Goal: Task Accomplishment & Management: Manage account settings

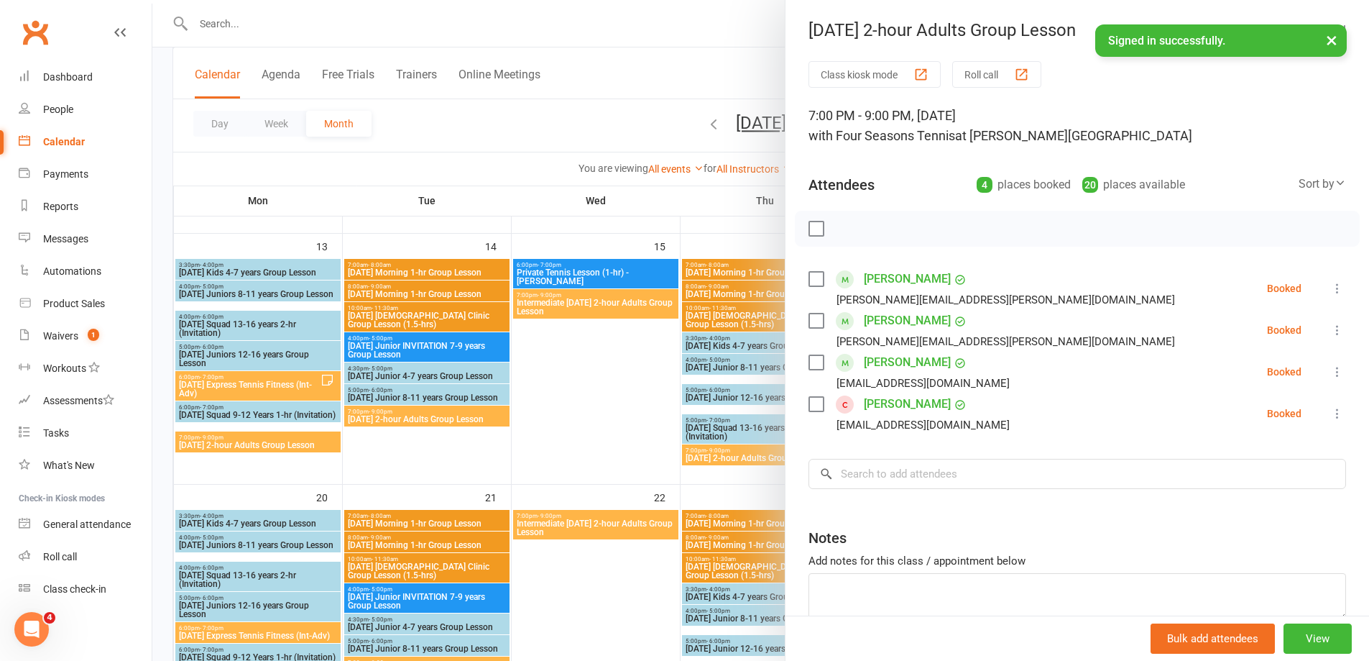
drag, startPoint x: 567, startPoint y: 369, endPoint x: 681, endPoint y: 404, distance: 119.6
click at [567, 367] on div at bounding box center [760, 330] width 1217 height 661
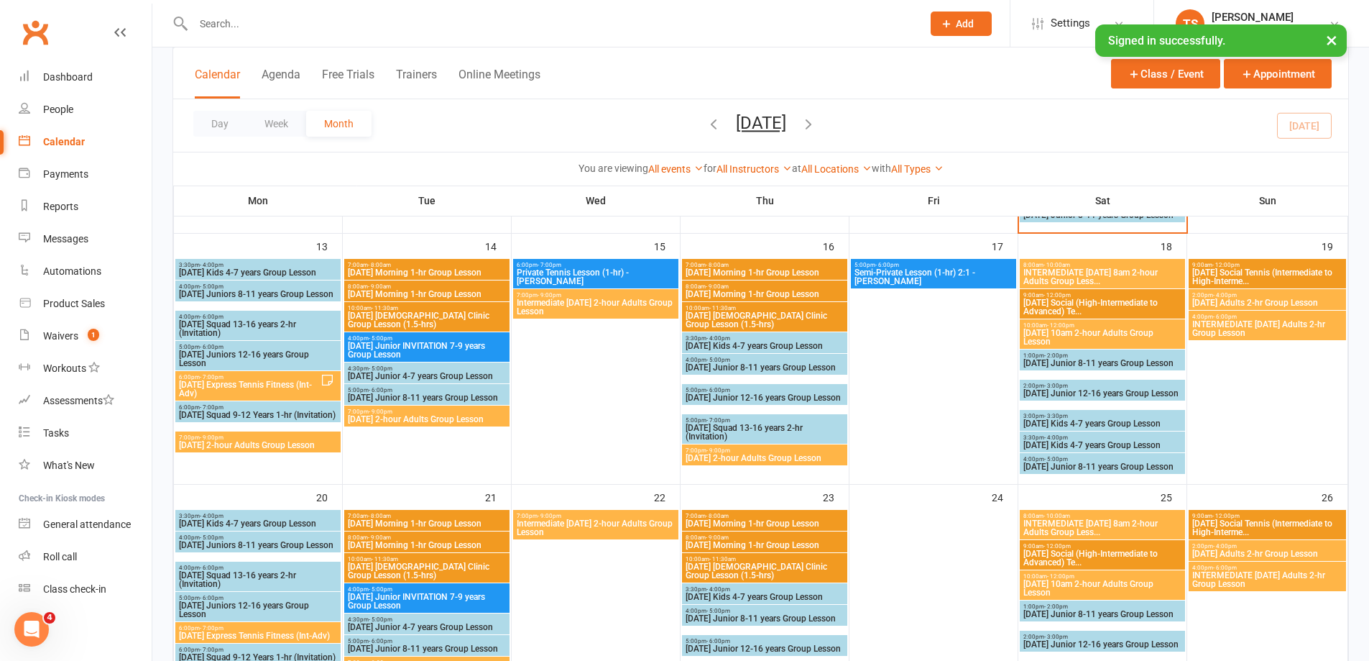
click at [63, 139] on div "Calendar" at bounding box center [64, 141] width 42 height 11
click at [591, 380] on div at bounding box center [595, 371] width 165 height 224
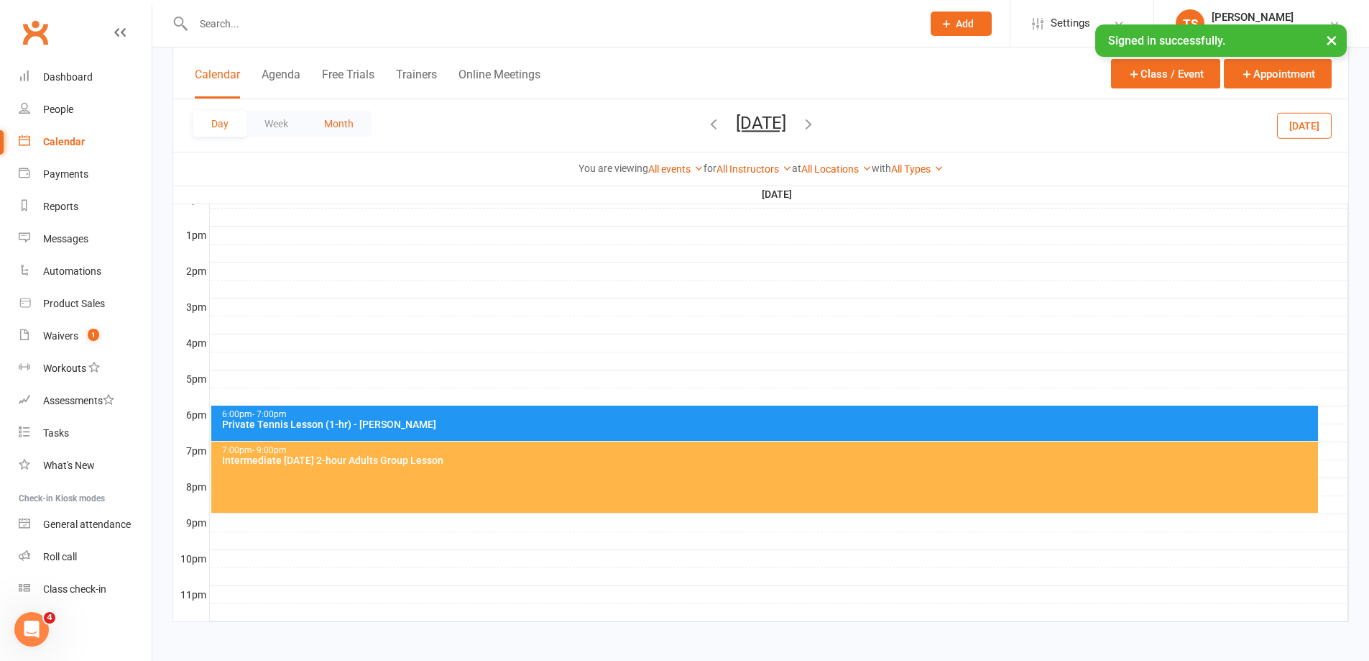
click at [336, 122] on button "Month" at bounding box center [338, 124] width 65 height 26
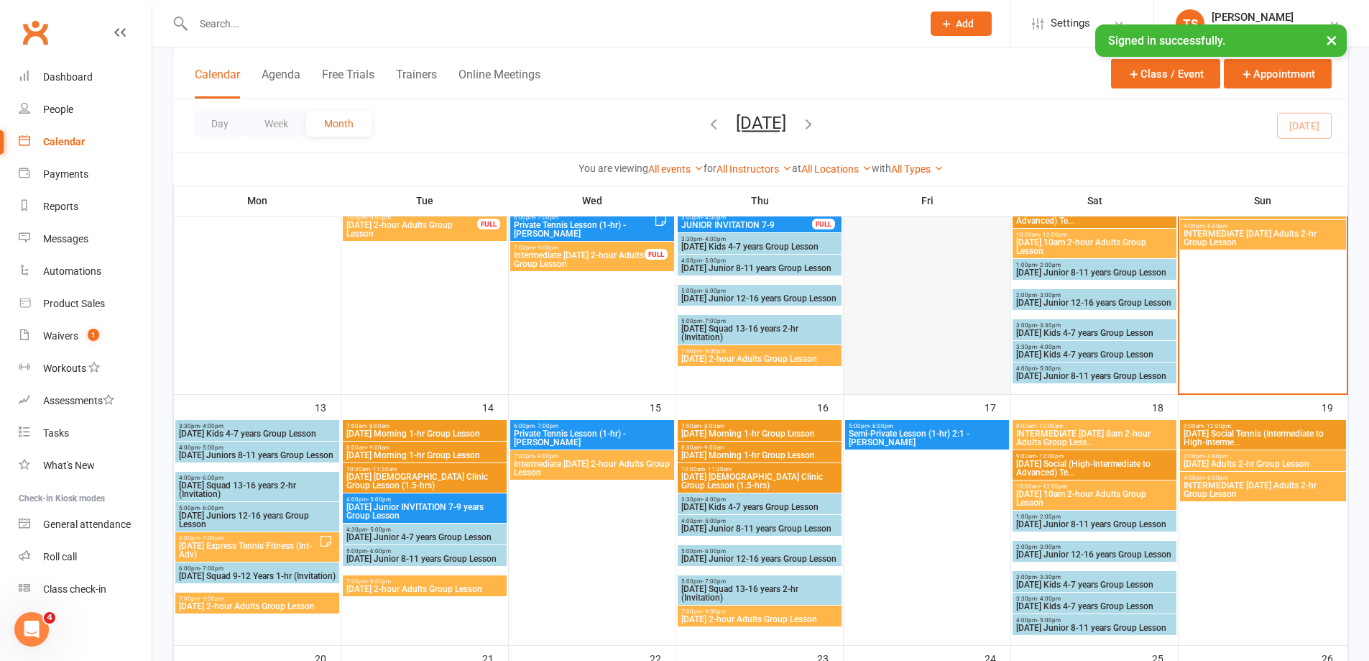
scroll to position [174, 0]
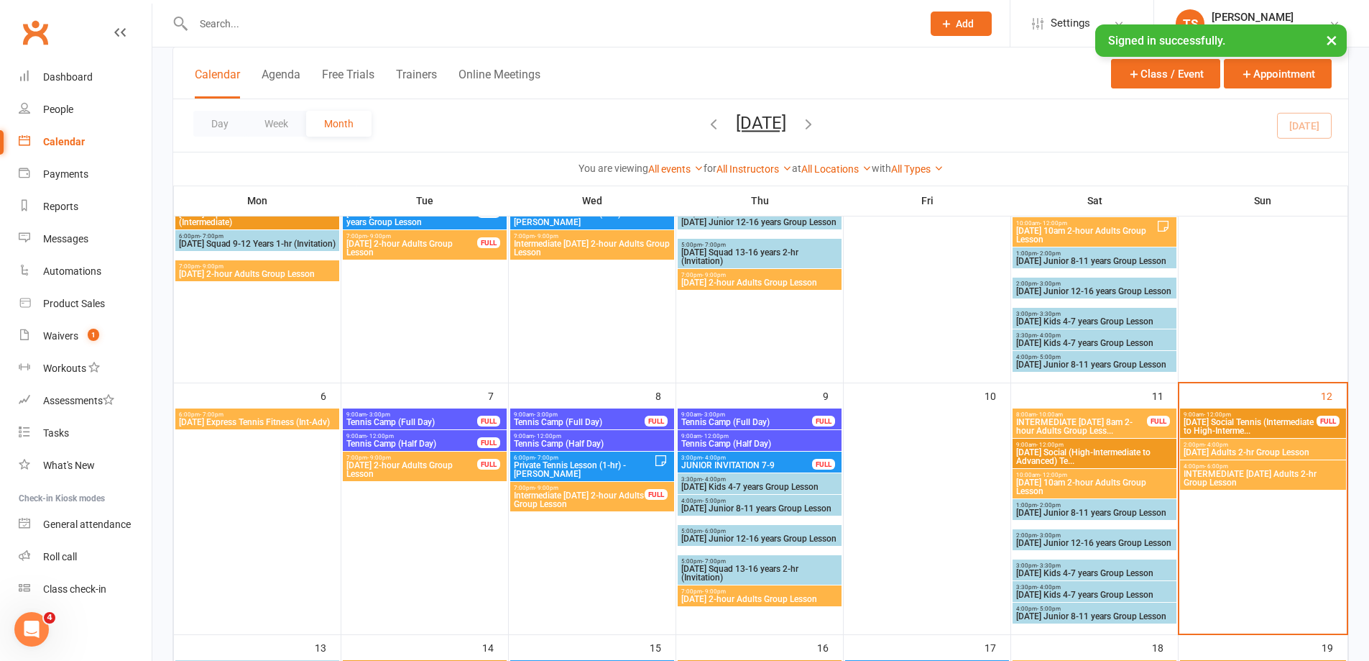
click at [1251, 449] on span "[DATE] Adults 2-hr Group Lesson" at bounding box center [1263, 452] width 160 height 9
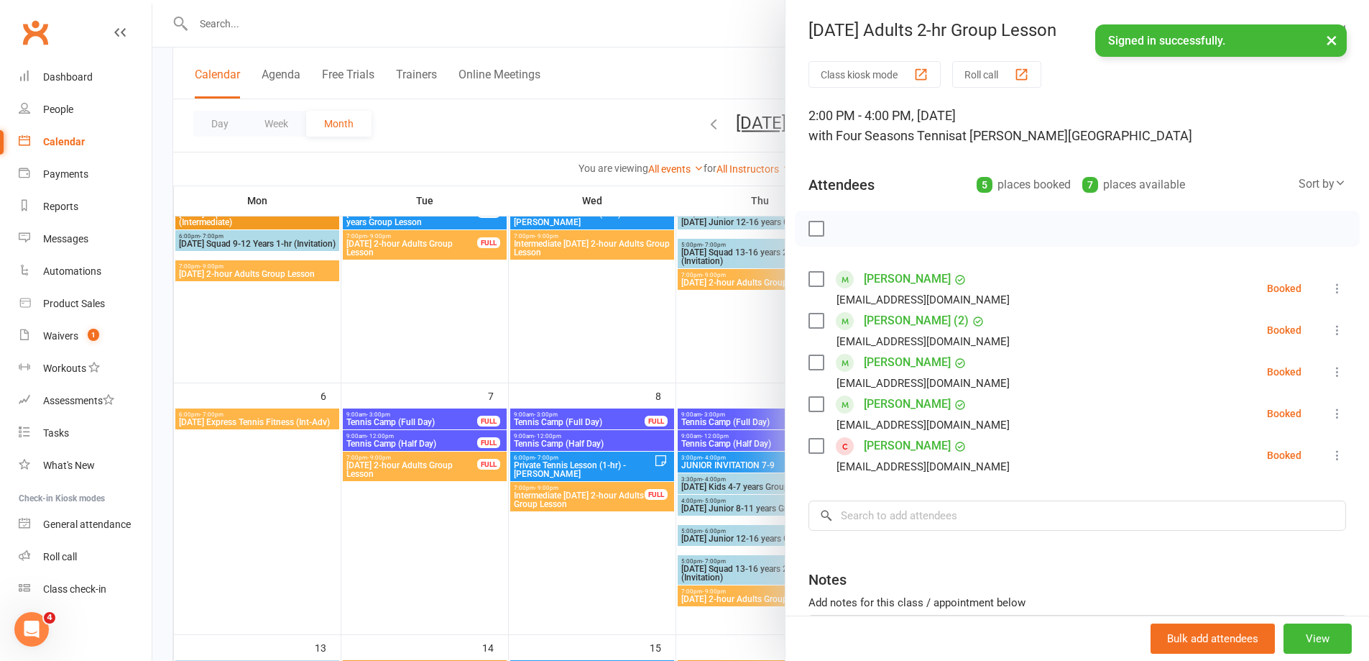
click at [561, 569] on div at bounding box center [760, 330] width 1217 height 661
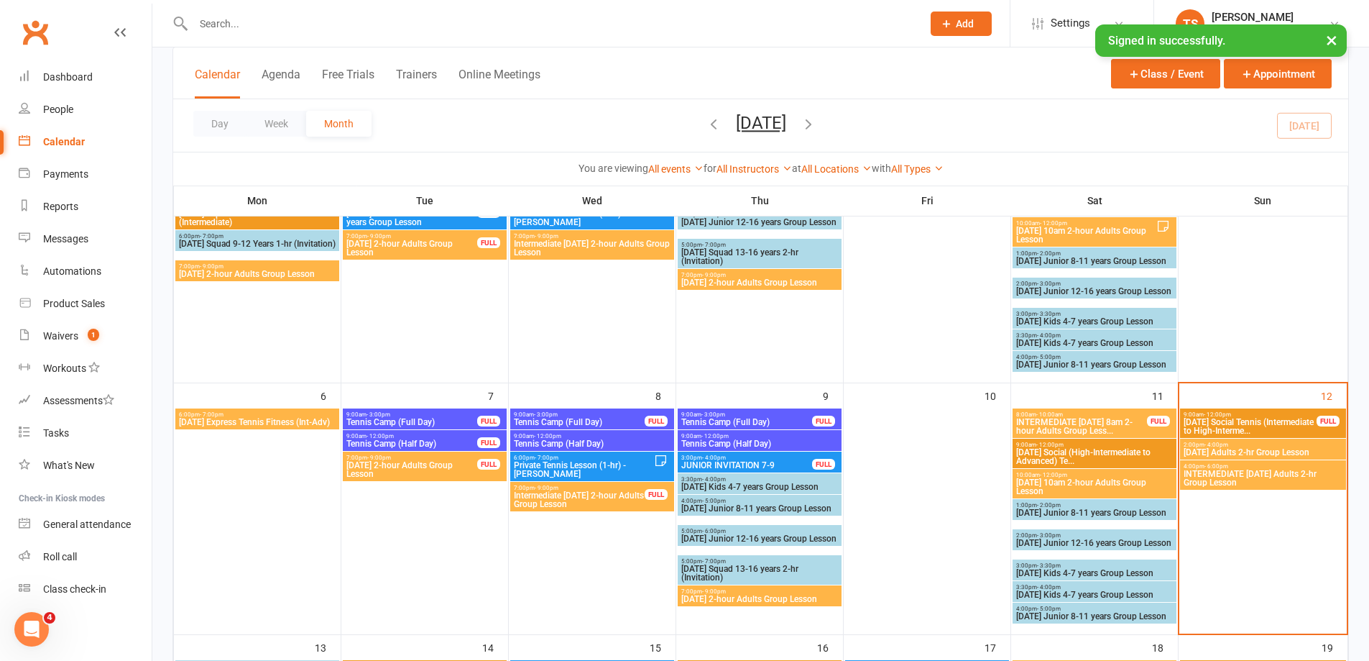
click at [1229, 474] on span "INTERMEDIATE [DATE] Adults 2-hr Group Lesson" at bounding box center [1263, 477] width 160 height 17
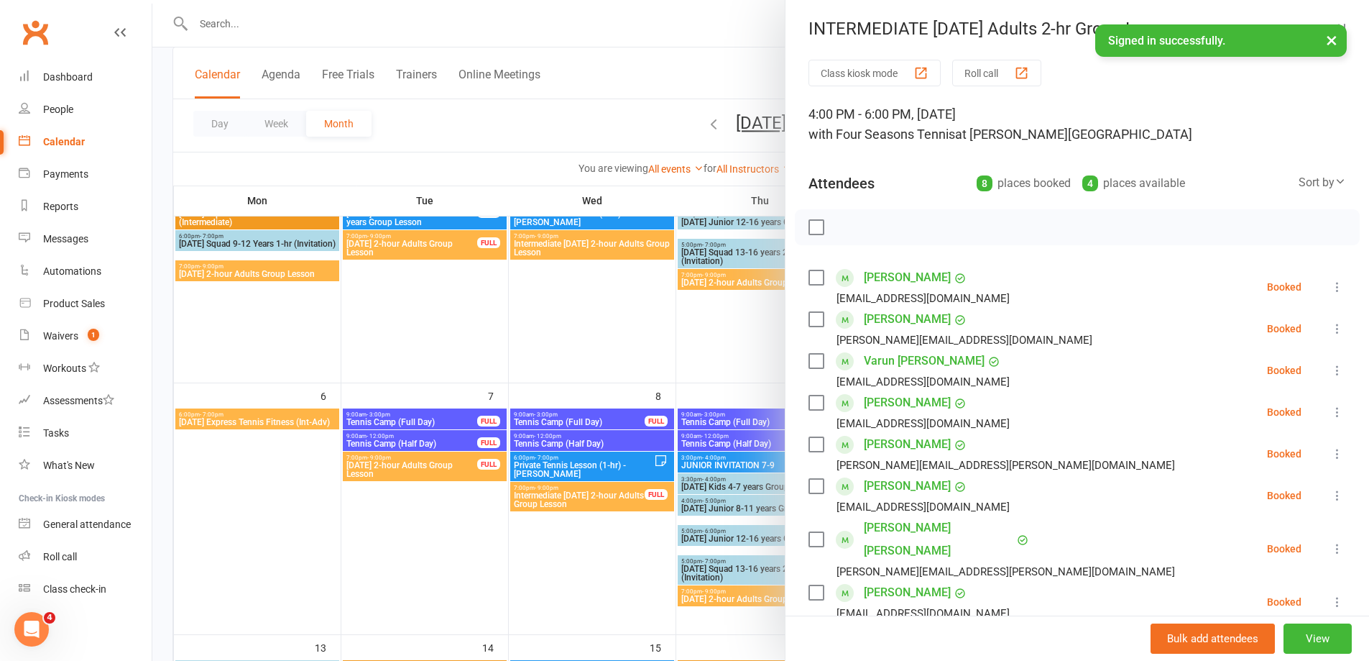
scroll to position [0, 0]
click at [608, 576] on div at bounding box center [760, 330] width 1217 height 661
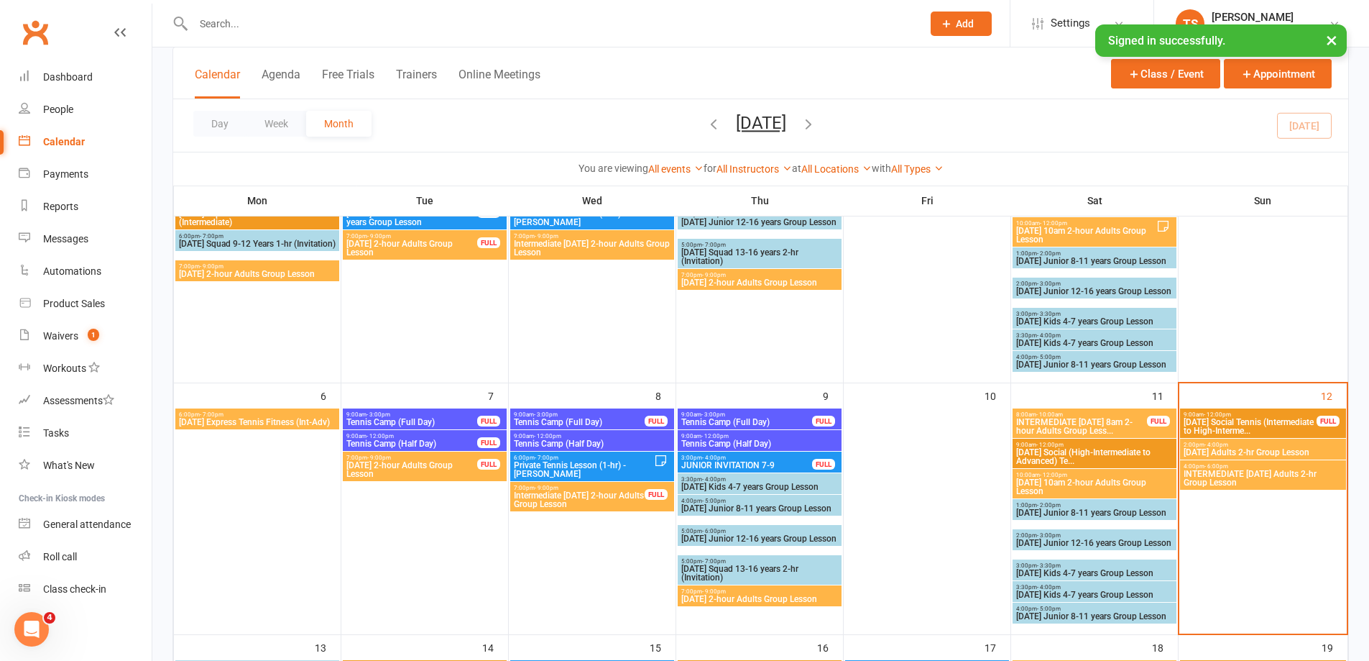
click at [1241, 451] on span "[DATE] Adults 2-hr Group Lesson" at bounding box center [1263, 452] width 160 height 9
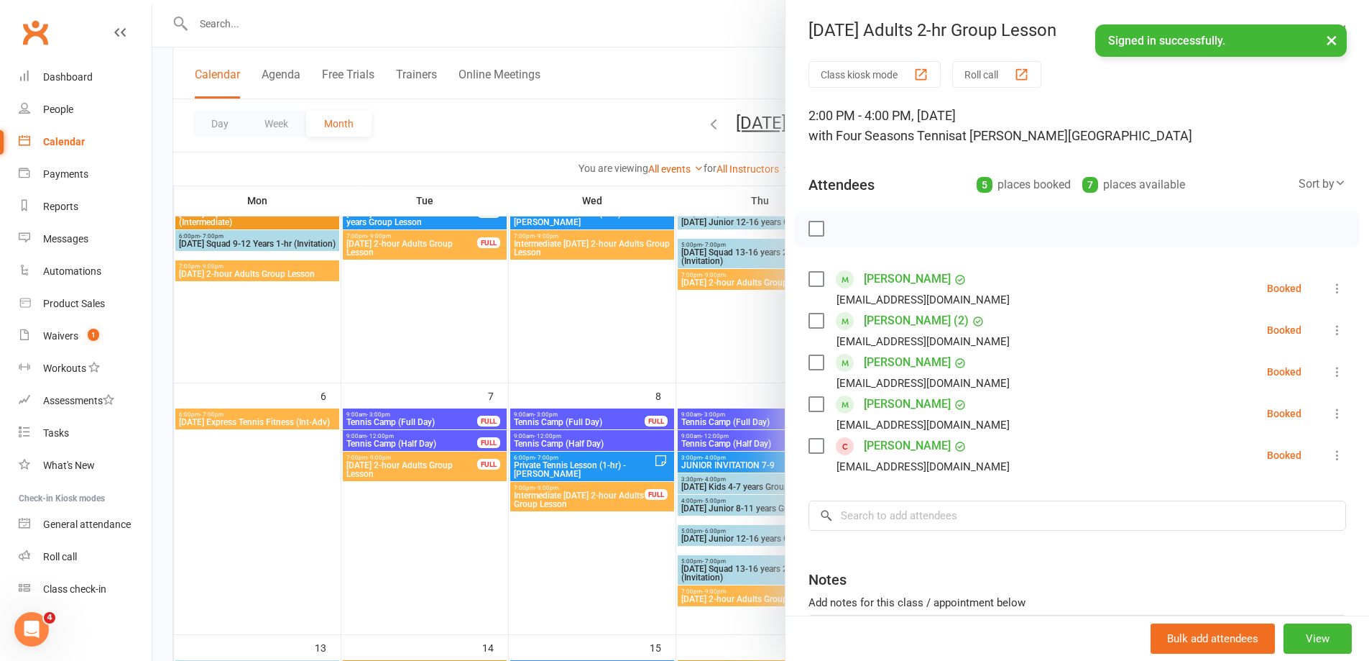
drag, startPoint x: 633, startPoint y: 557, endPoint x: 625, endPoint y: 555, distance: 8.9
click at [632, 557] on div at bounding box center [760, 330] width 1217 height 661
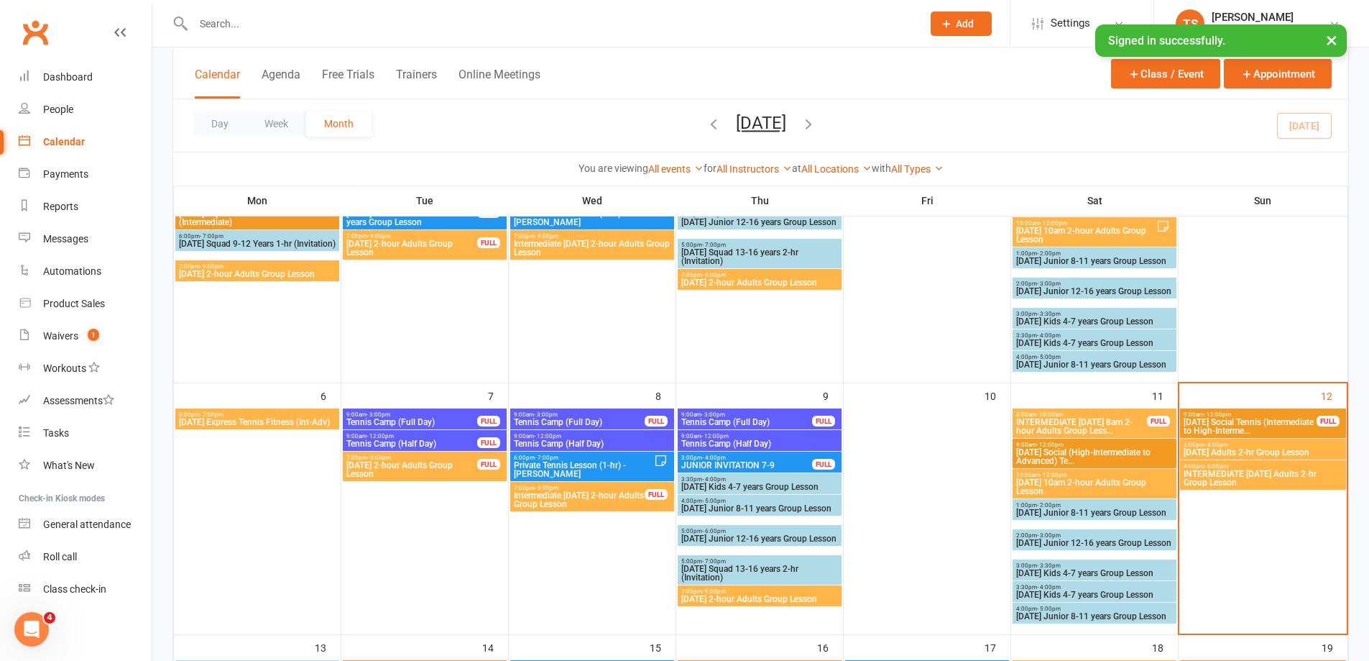
click at [1220, 473] on span "INTERMEDIATE [DATE] Adults 2-hr Group Lesson" at bounding box center [1263, 477] width 160 height 17
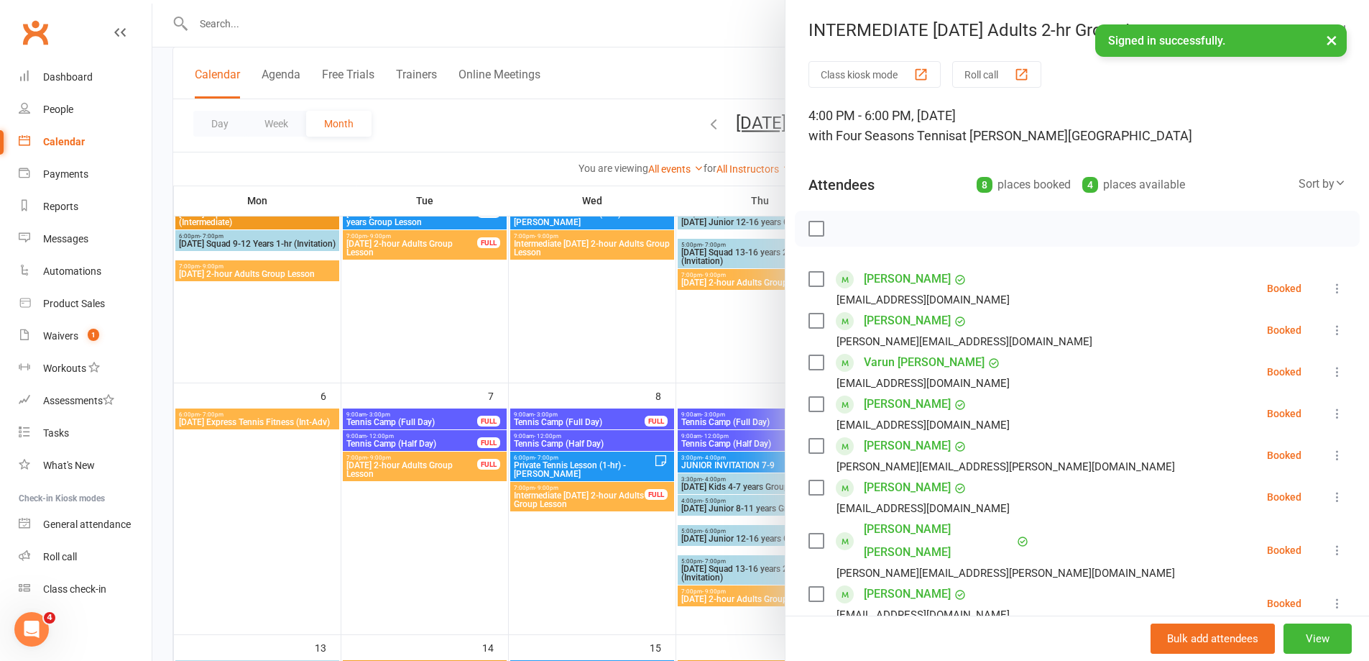
click at [1330, 415] on icon at bounding box center [1337, 413] width 14 height 14
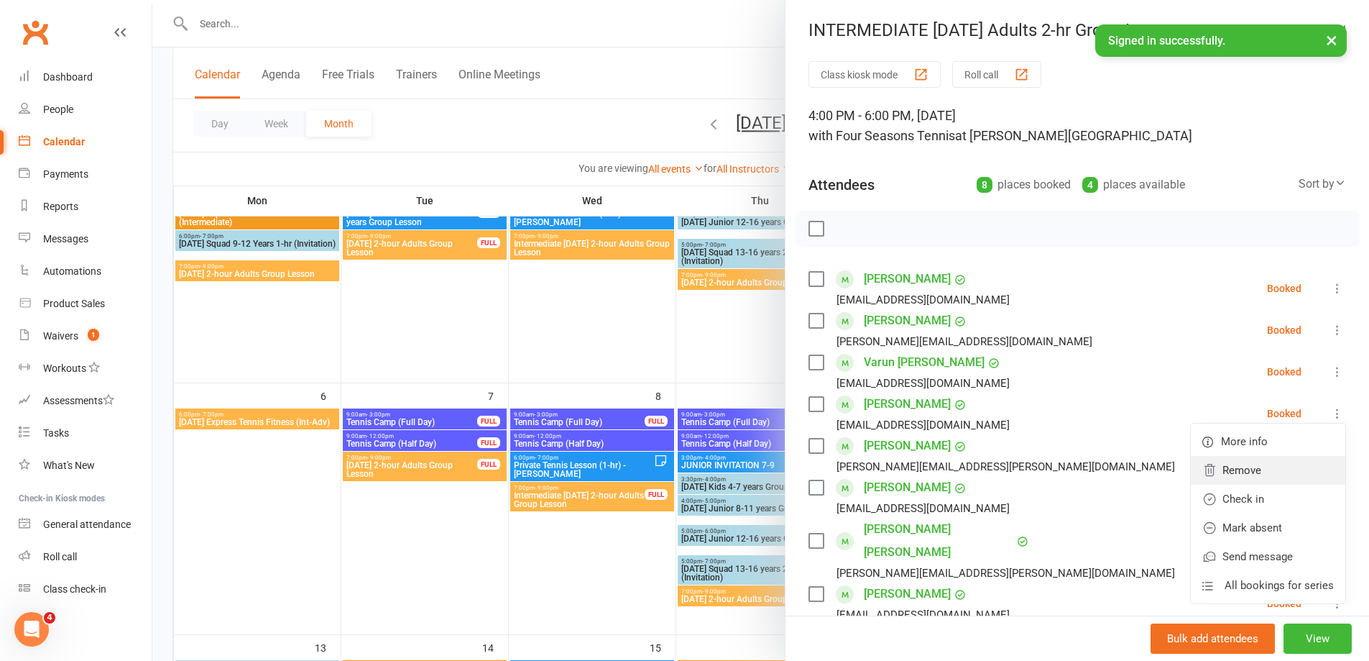
click at [1217, 469] on link "Remove" at bounding box center [1268, 470] width 155 height 29
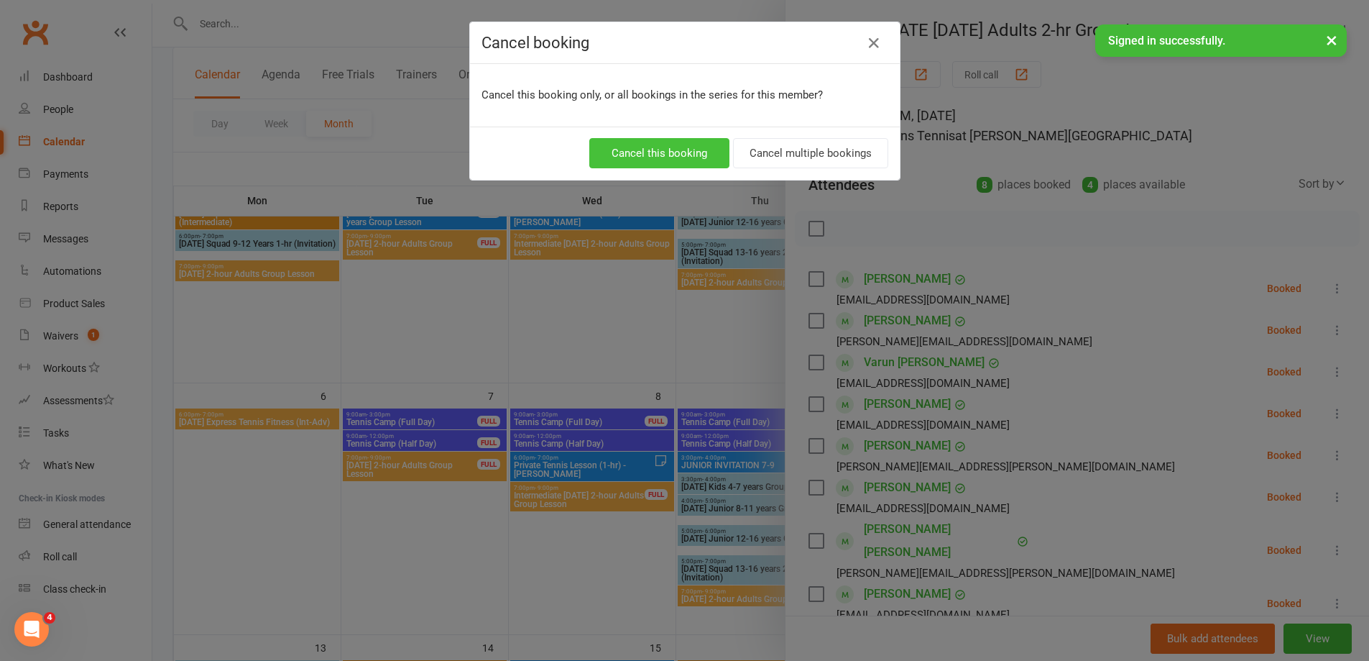
click at [653, 157] on button "Cancel this booking" at bounding box center [659, 153] width 140 height 30
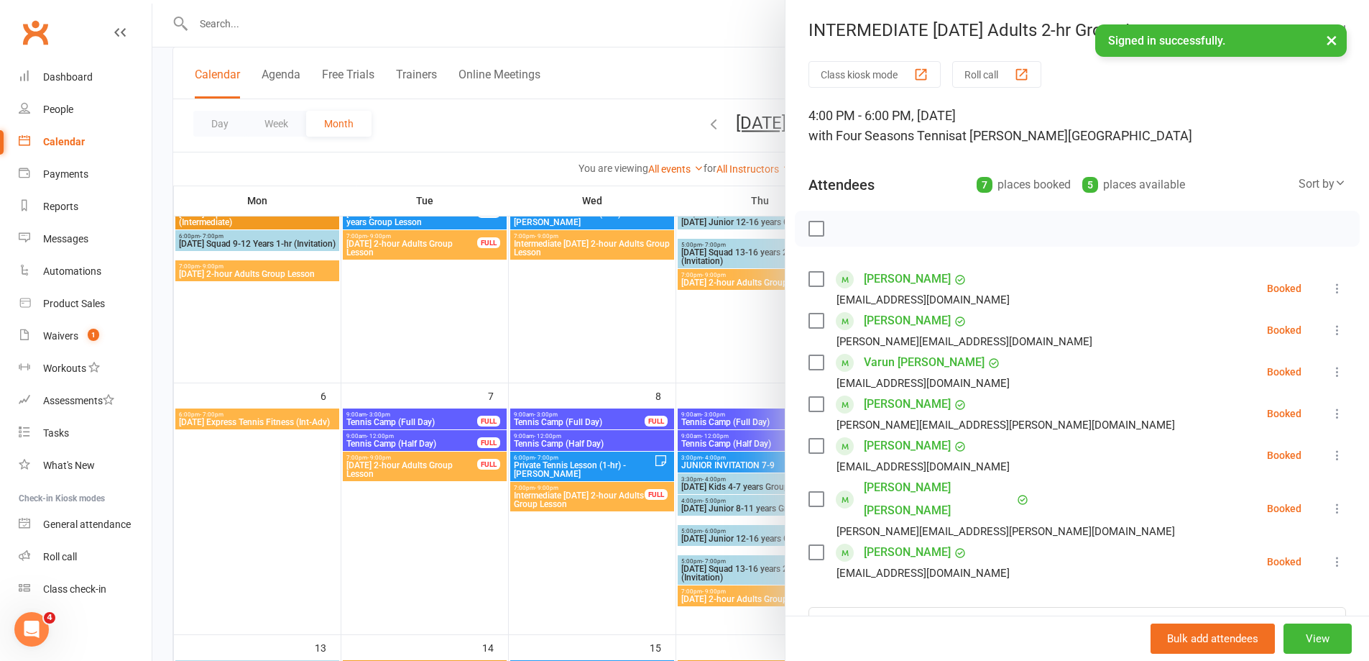
click at [1330, 455] on icon at bounding box center [1337, 455] width 14 height 14
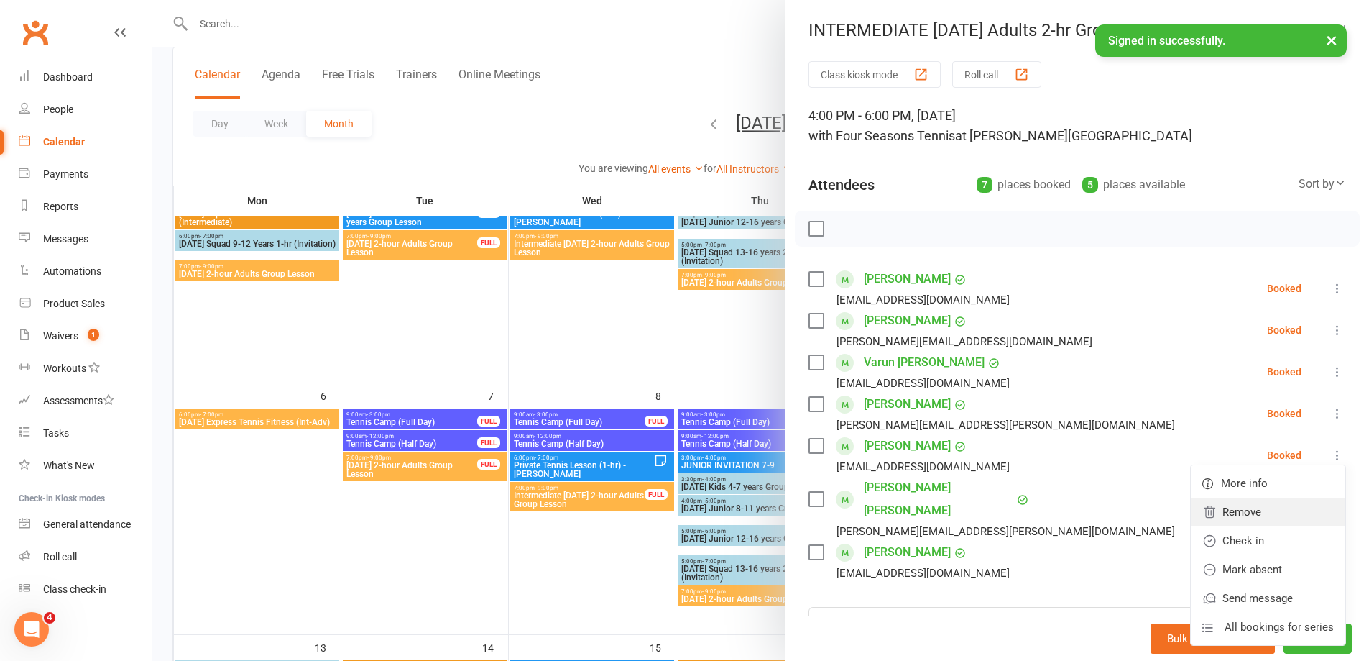
click at [1215, 510] on link "Remove" at bounding box center [1268, 511] width 155 height 29
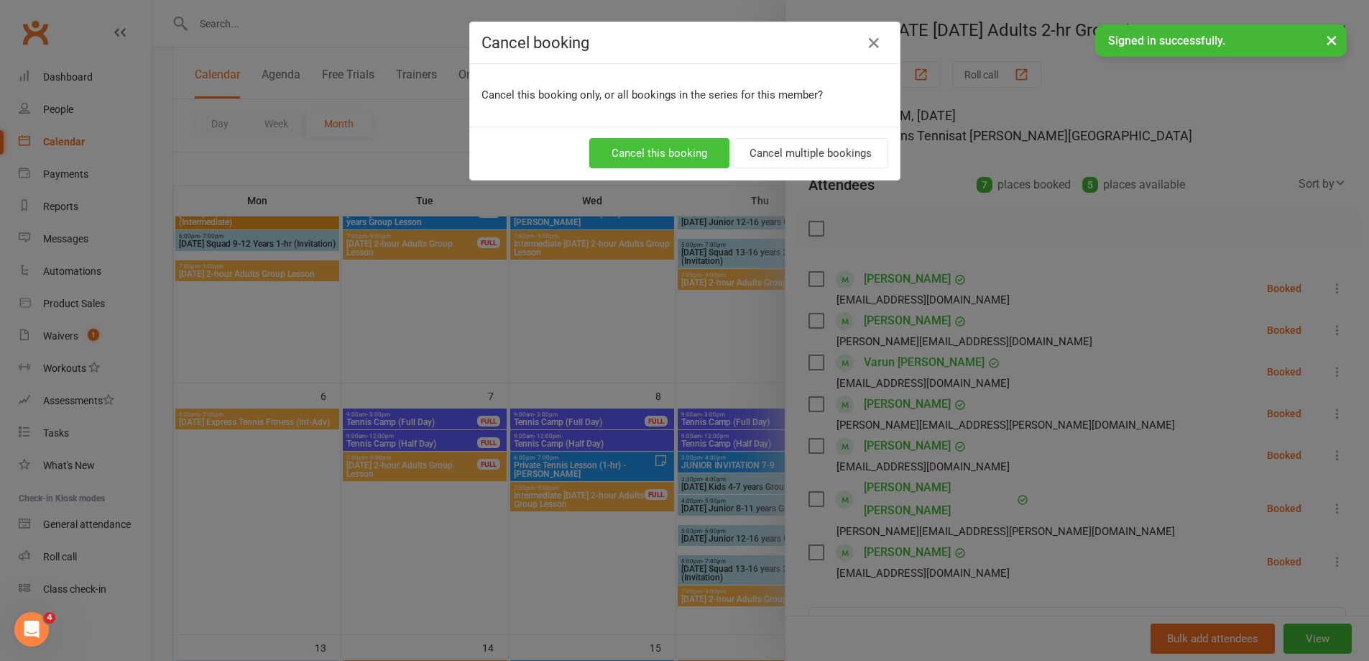
click at [627, 153] on button "Cancel this booking" at bounding box center [659, 153] width 140 height 30
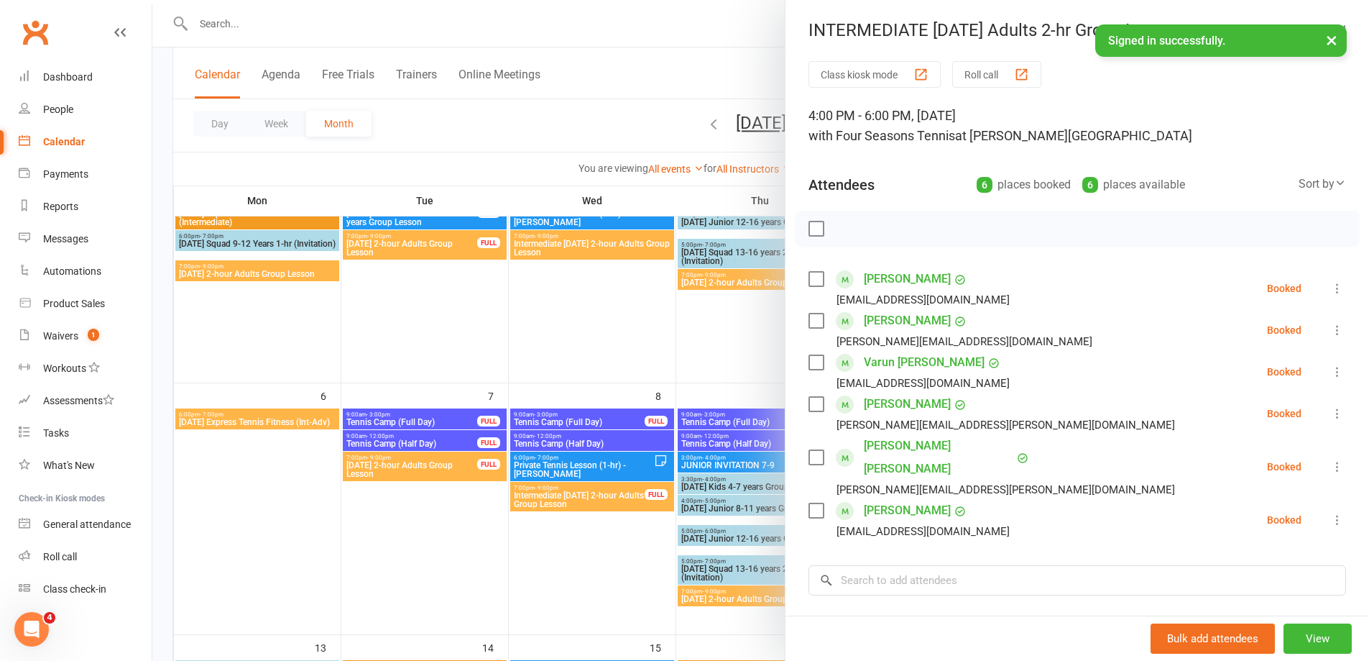
click at [1330, 512] on icon at bounding box center [1337, 519] width 14 height 14
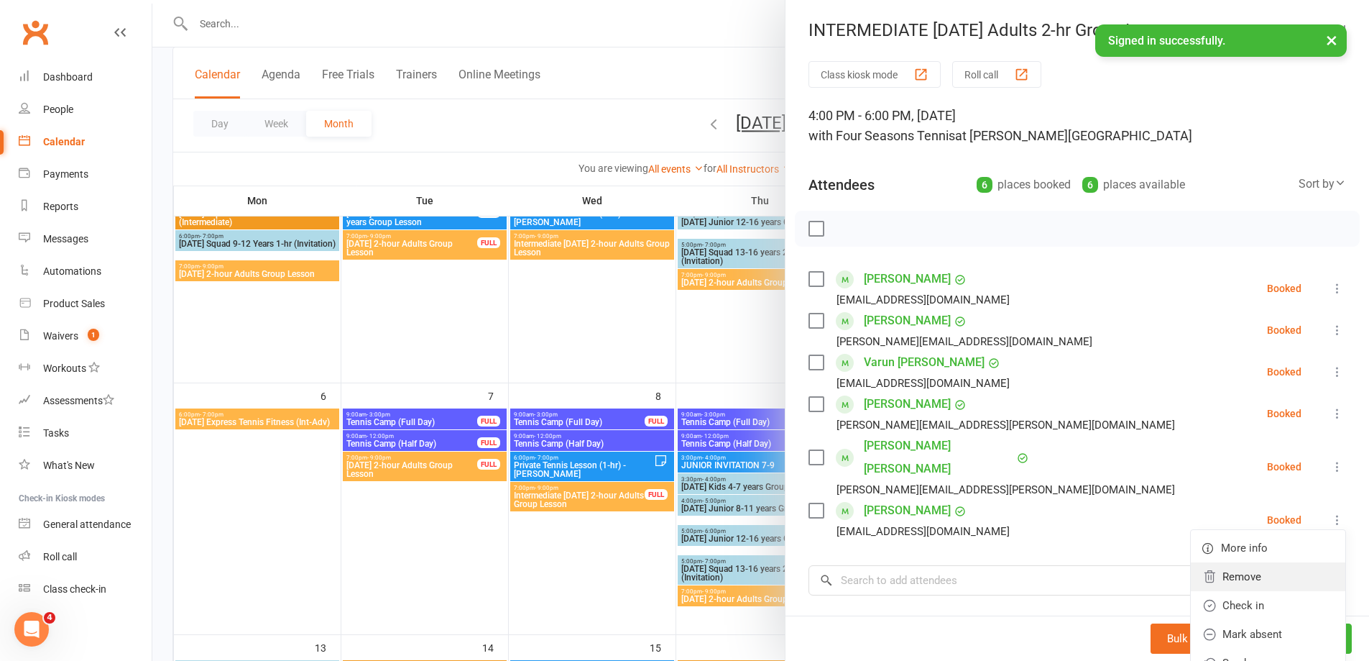
click at [1221, 562] on link "Remove" at bounding box center [1268, 576] width 155 height 29
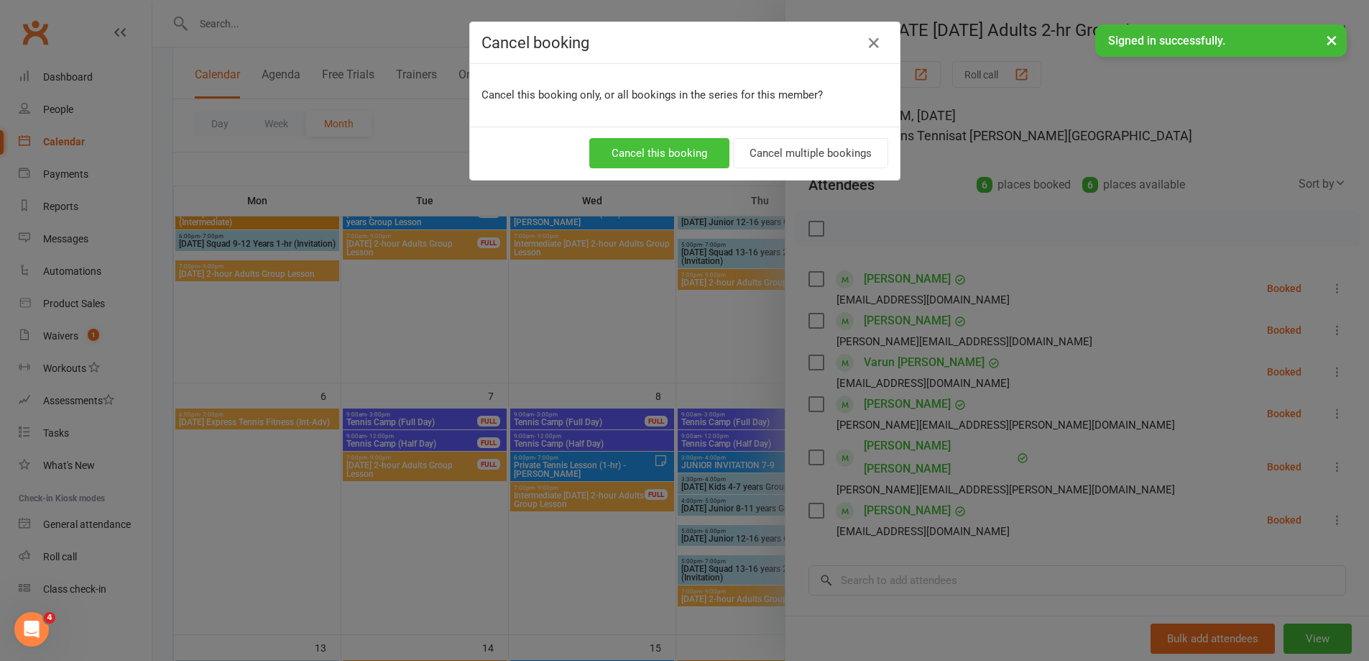
drag, startPoint x: 660, startPoint y: 139, endPoint x: 671, endPoint y: 160, distance: 22.8
click at [658, 140] on button "Cancel this booking" at bounding box center [659, 153] width 140 height 30
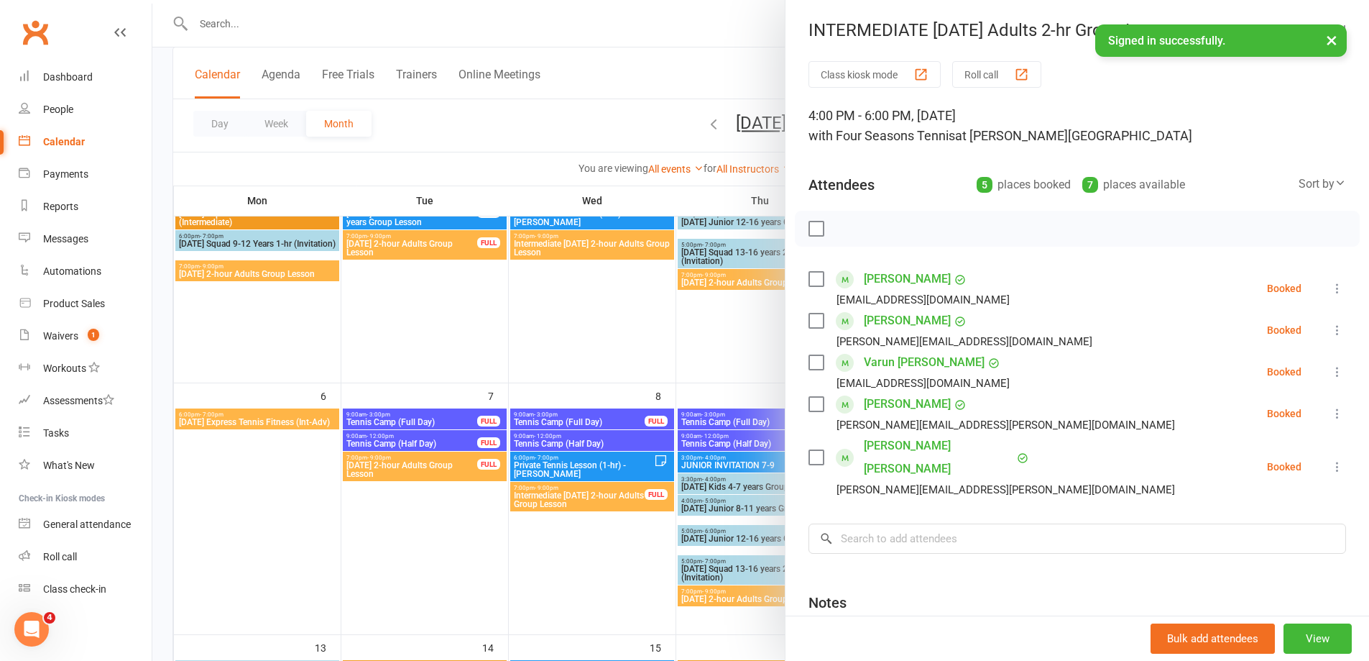
click at [1330, 414] on icon at bounding box center [1337, 413] width 14 height 14
click at [1218, 464] on link "Remove" at bounding box center [1268, 470] width 155 height 29
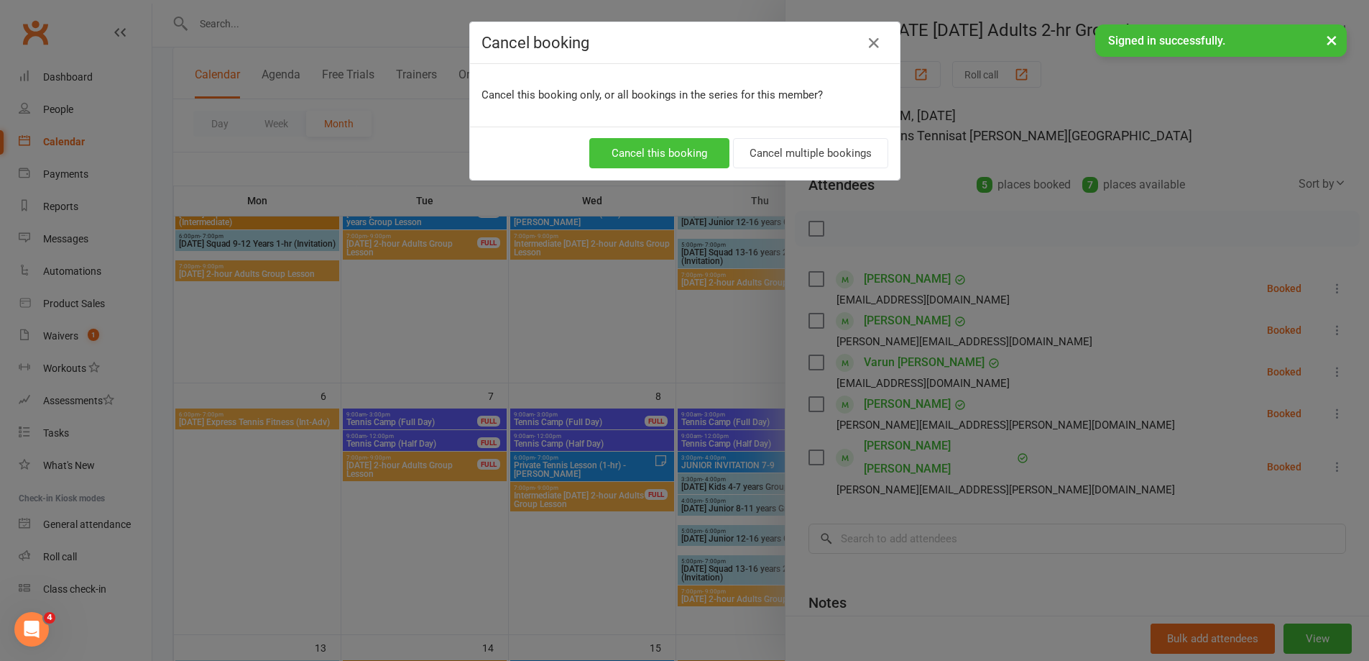
drag, startPoint x: 655, startPoint y: 162, endPoint x: 658, endPoint y: 152, distance: 9.8
click at [655, 155] on button "Cancel this booking" at bounding box center [659, 153] width 140 height 30
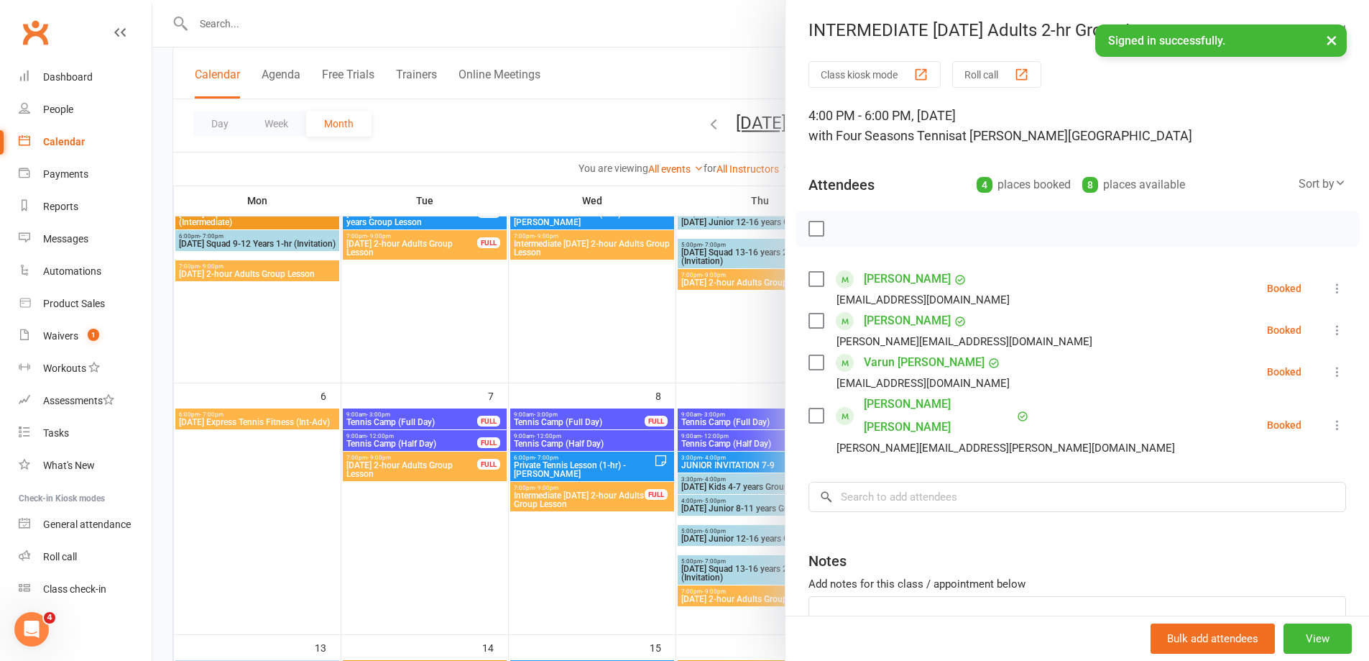
click at [594, 563] on div at bounding box center [760, 330] width 1217 height 661
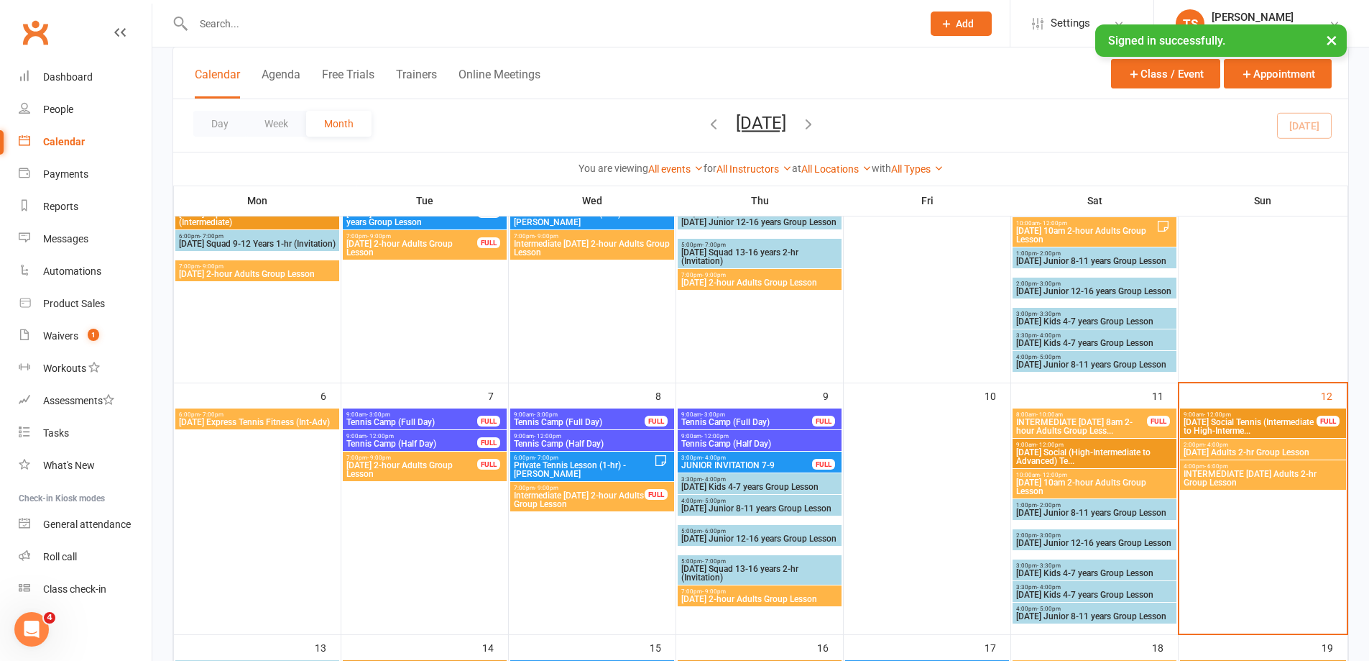
click at [1234, 446] on span "2:00pm - 4:00pm" at bounding box center [1263, 444] width 160 height 6
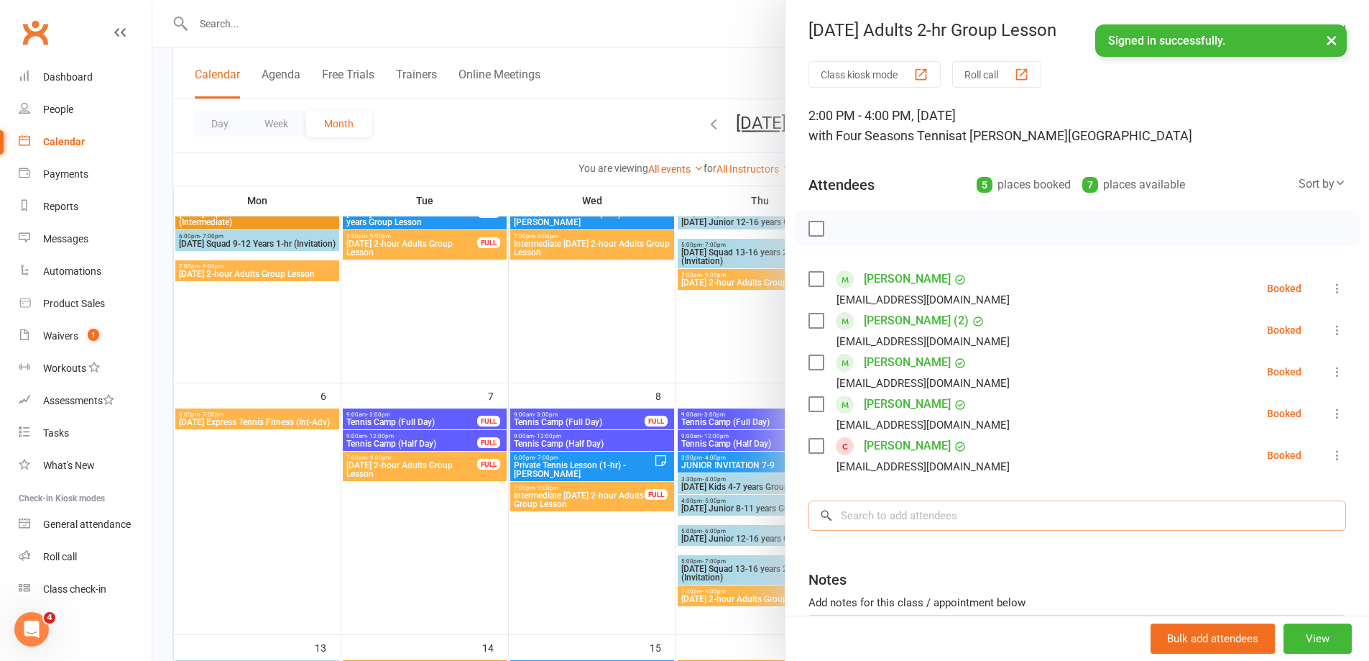
drag, startPoint x: 847, startPoint y: 518, endPoint x: 844, endPoint y: 506, distance: 12.7
click at [841, 511] on input "search" at bounding box center [1078, 515] width 538 height 30
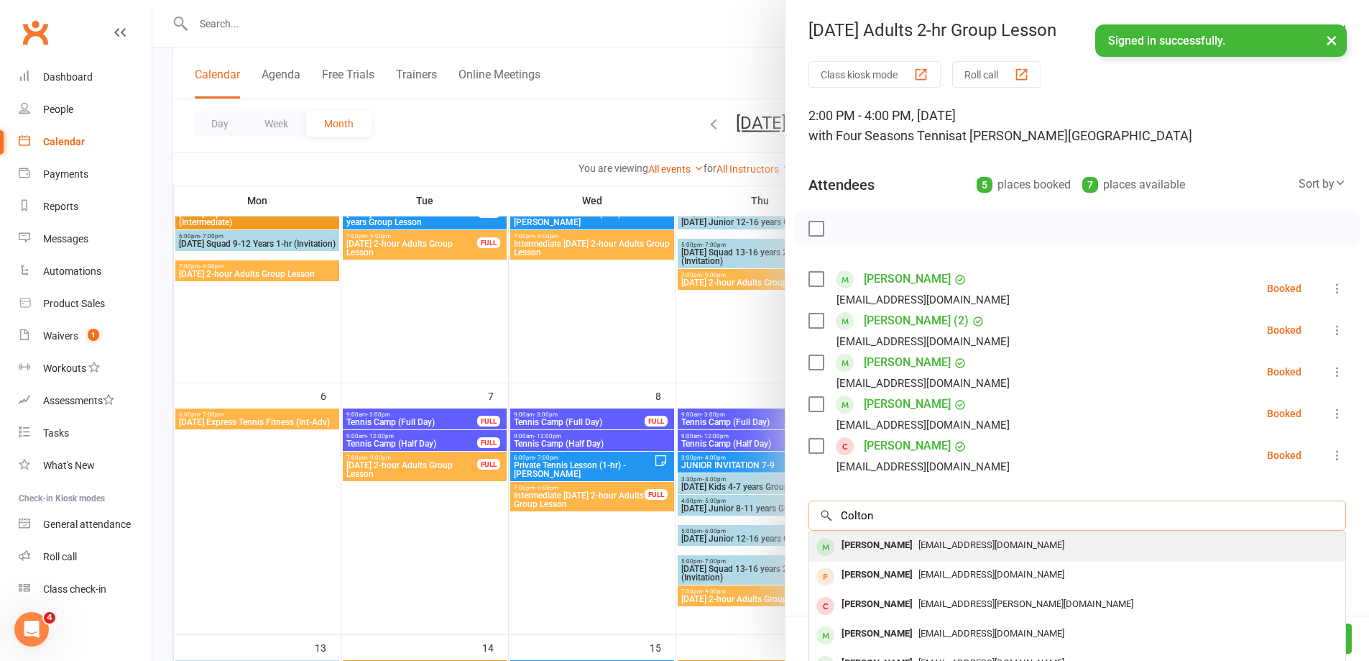
type input "Colton"
click at [919, 543] on span "[EMAIL_ADDRESS][DOMAIN_NAME]" at bounding box center [992, 544] width 146 height 11
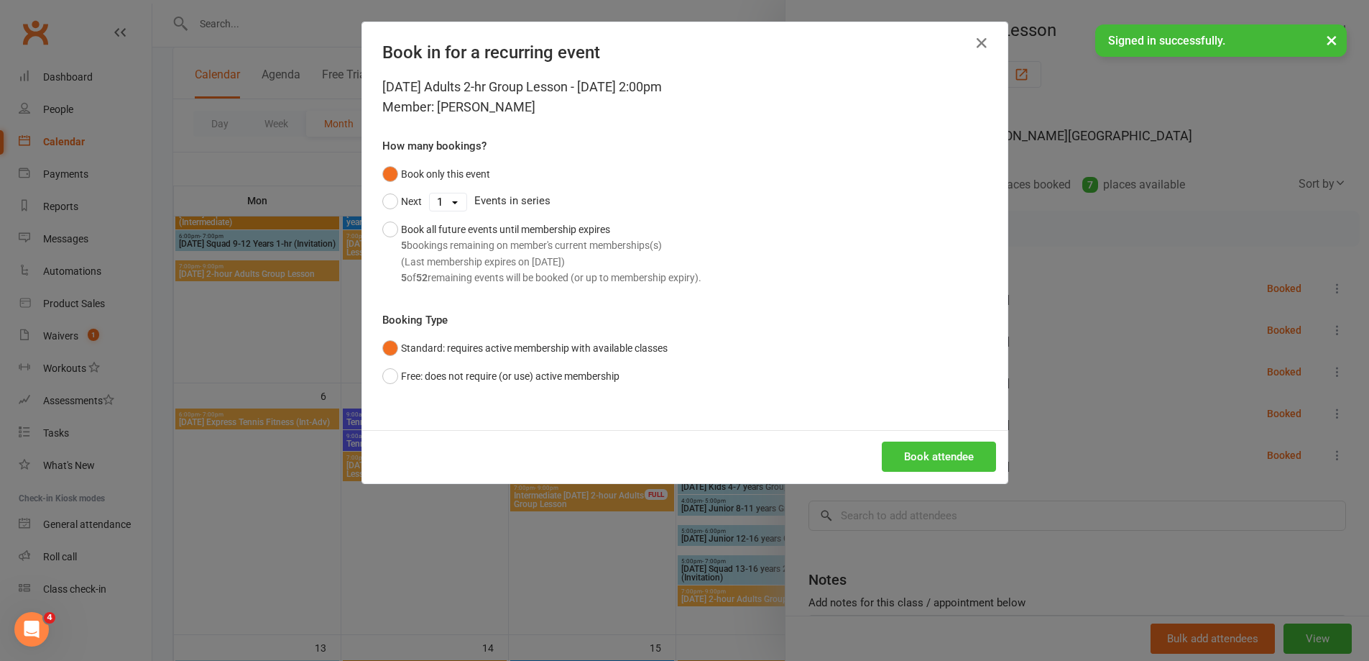
click at [924, 459] on button "Book attendee" at bounding box center [939, 456] width 114 height 30
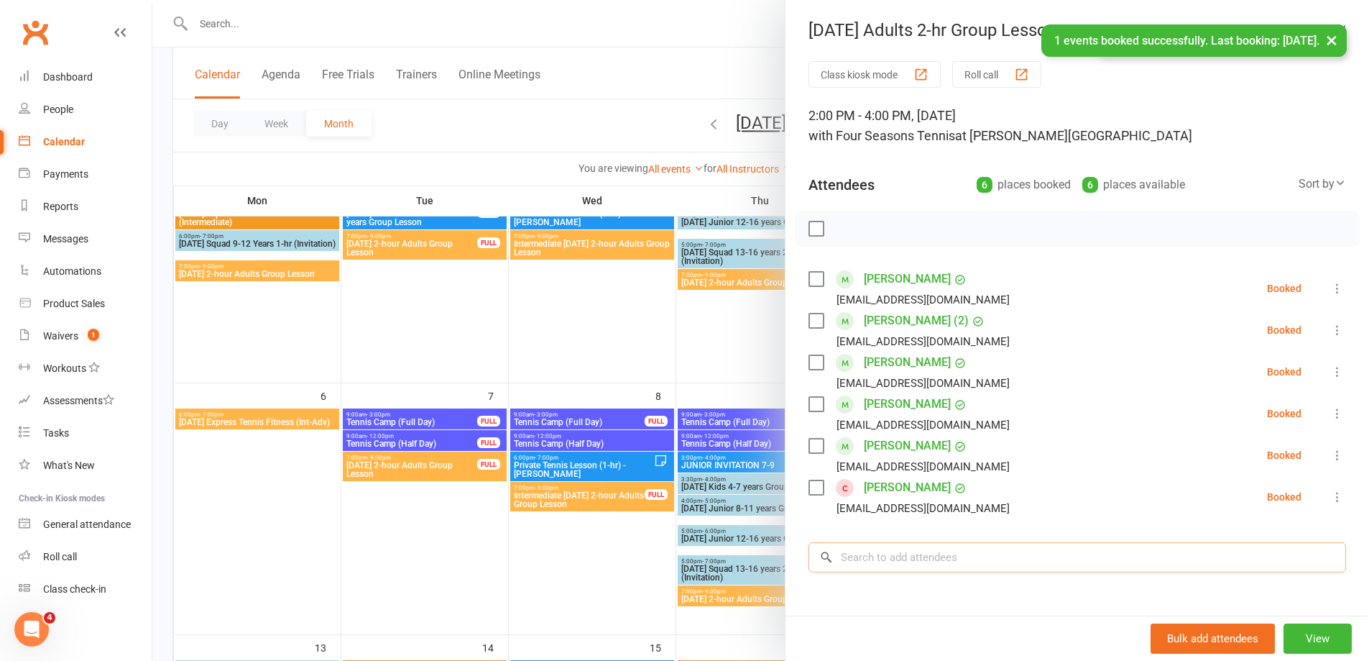
drag, startPoint x: 840, startPoint y: 560, endPoint x: 843, endPoint y: 530, distance: 29.6
click at [837, 556] on input "search" at bounding box center [1078, 557] width 538 height 30
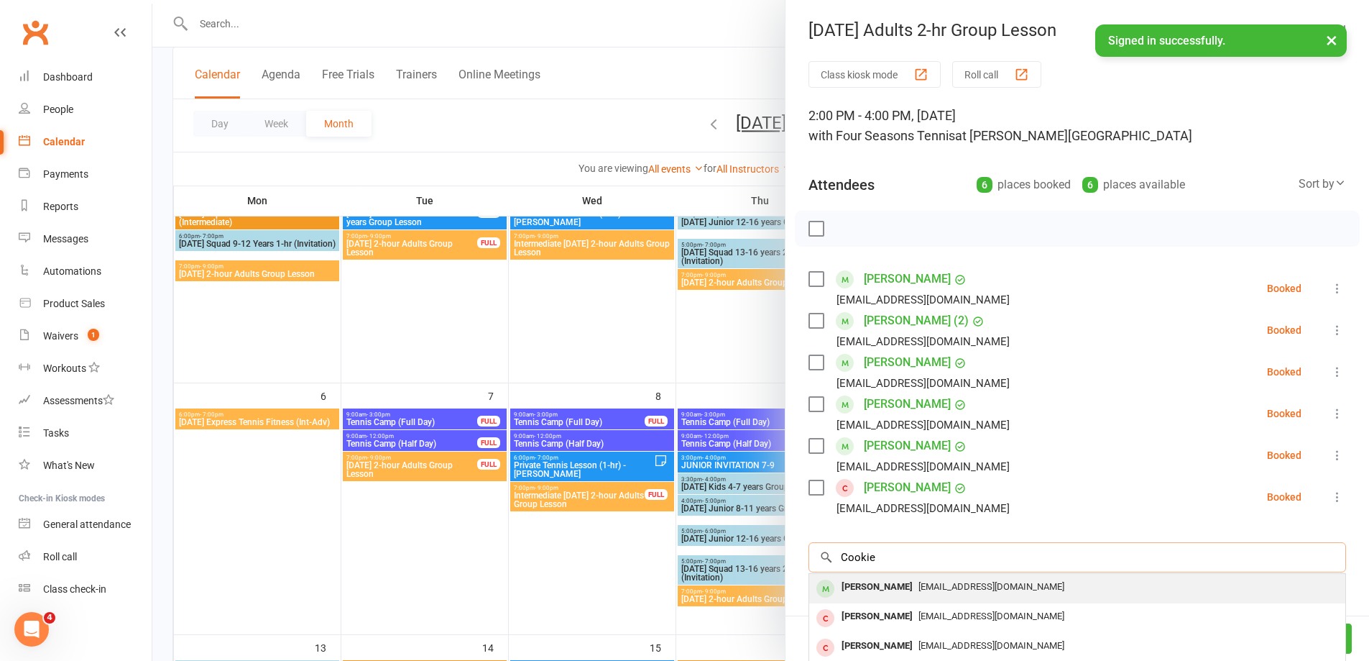
type input "Cookie"
click at [870, 586] on div "[PERSON_NAME]" at bounding box center [877, 586] width 83 height 21
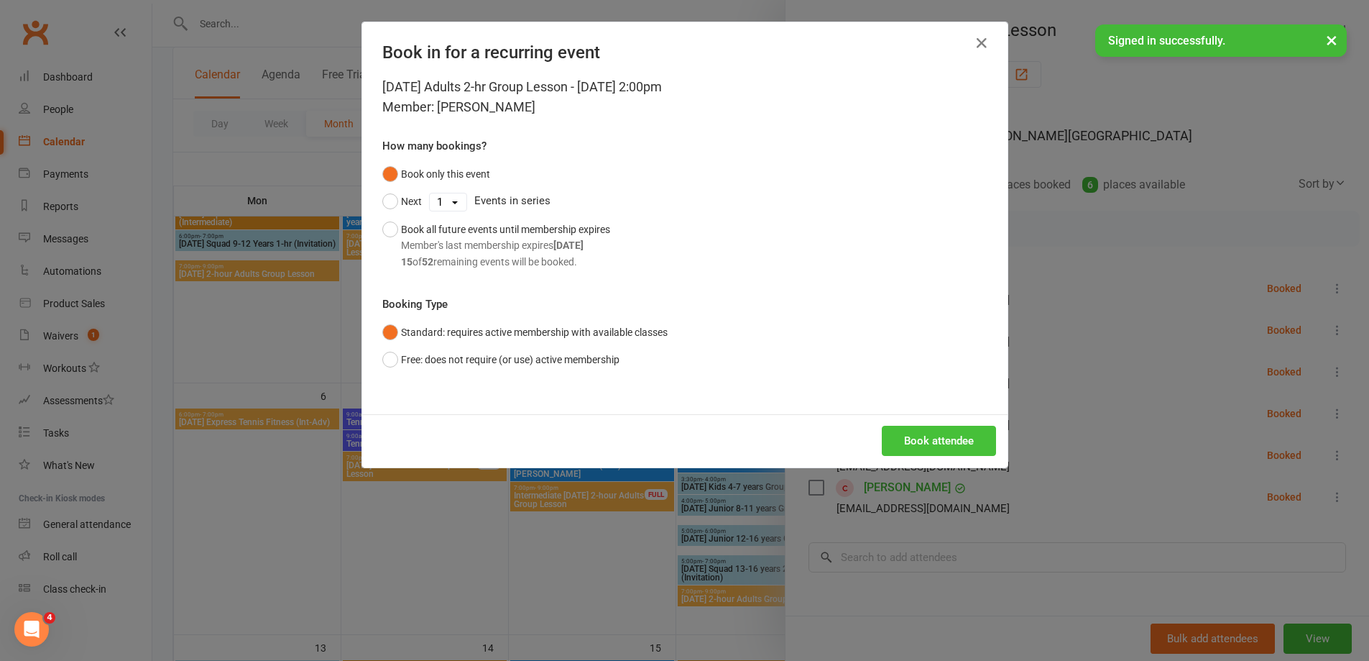
click at [931, 456] on div "Book attendee" at bounding box center [684, 440] width 645 height 53
click at [929, 446] on button "Book attendee" at bounding box center [939, 440] width 114 height 30
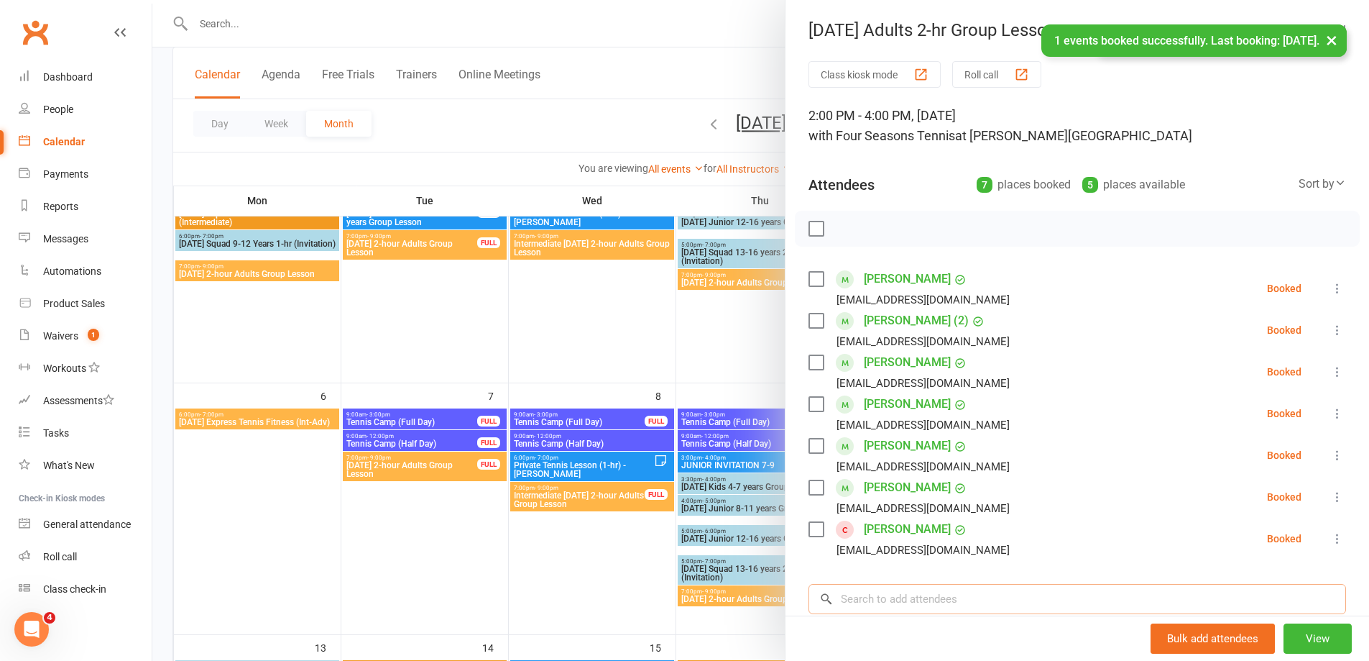
click at [848, 597] on input "search" at bounding box center [1078, 599] width 538 height 30
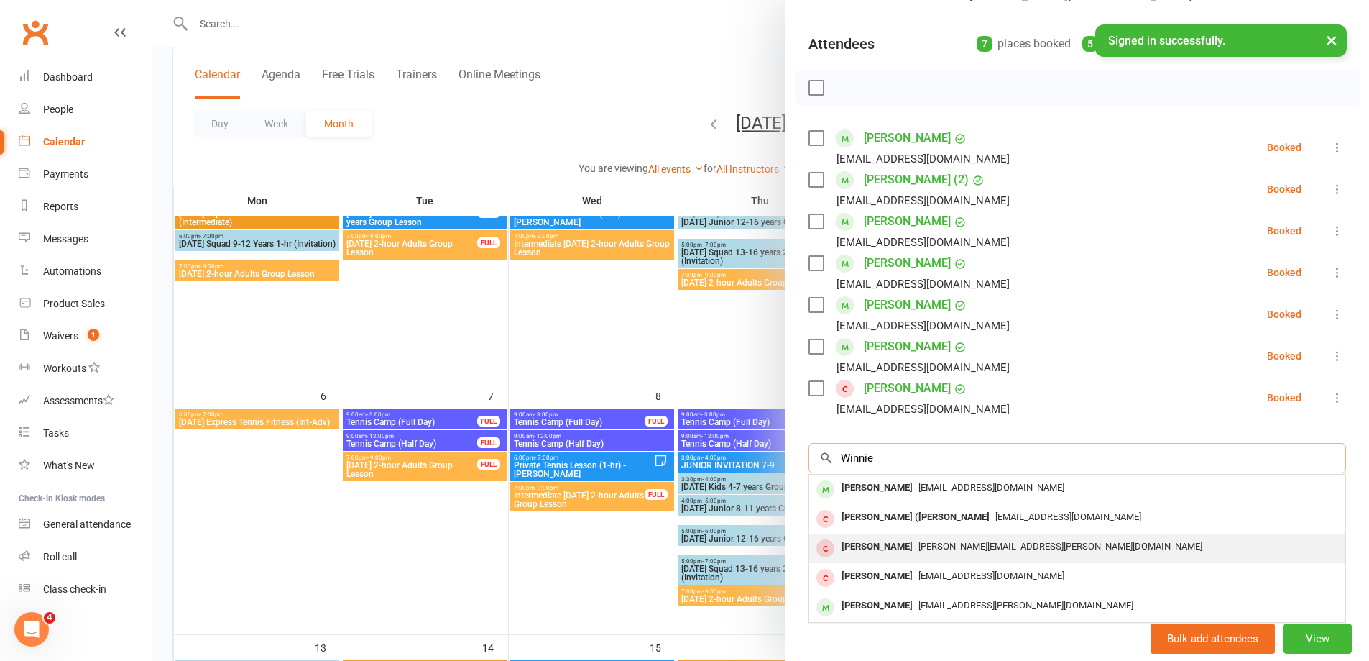
scroll to position [144, 0]
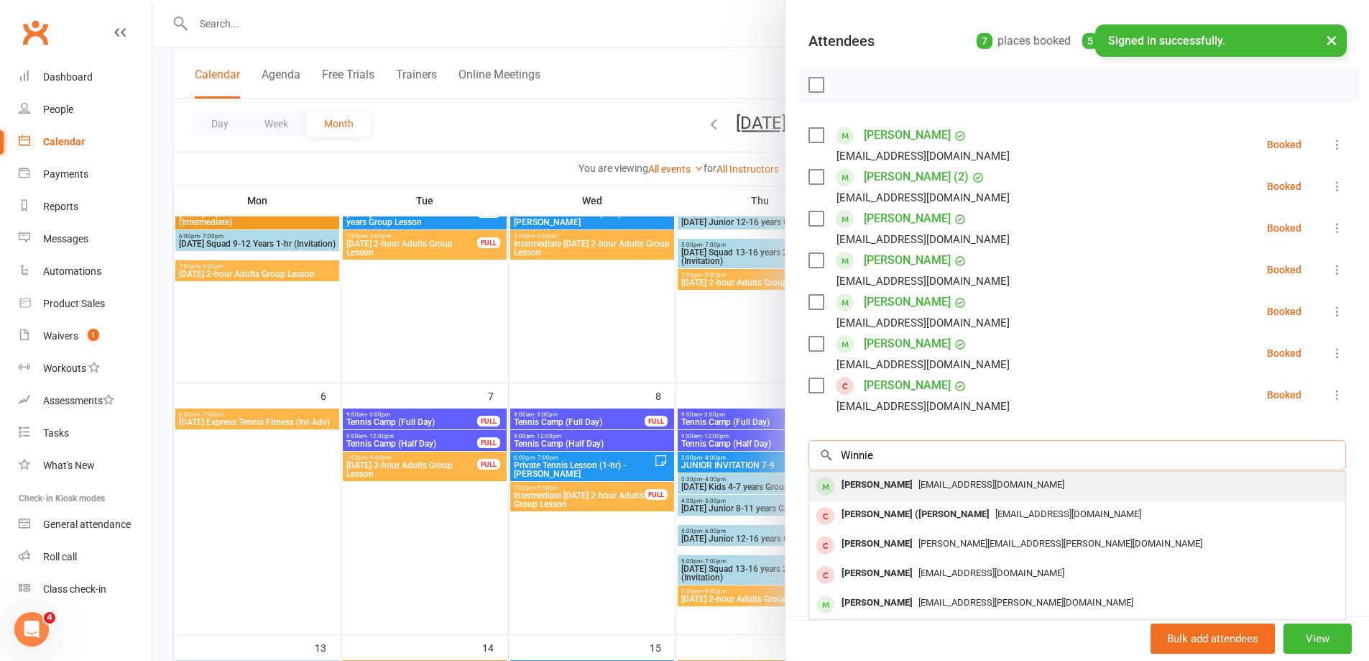
type input "Winnie"
click at [862, 486] on div "[PERSON_NAME]" at bounding box center [877, 484] width 83 height 21
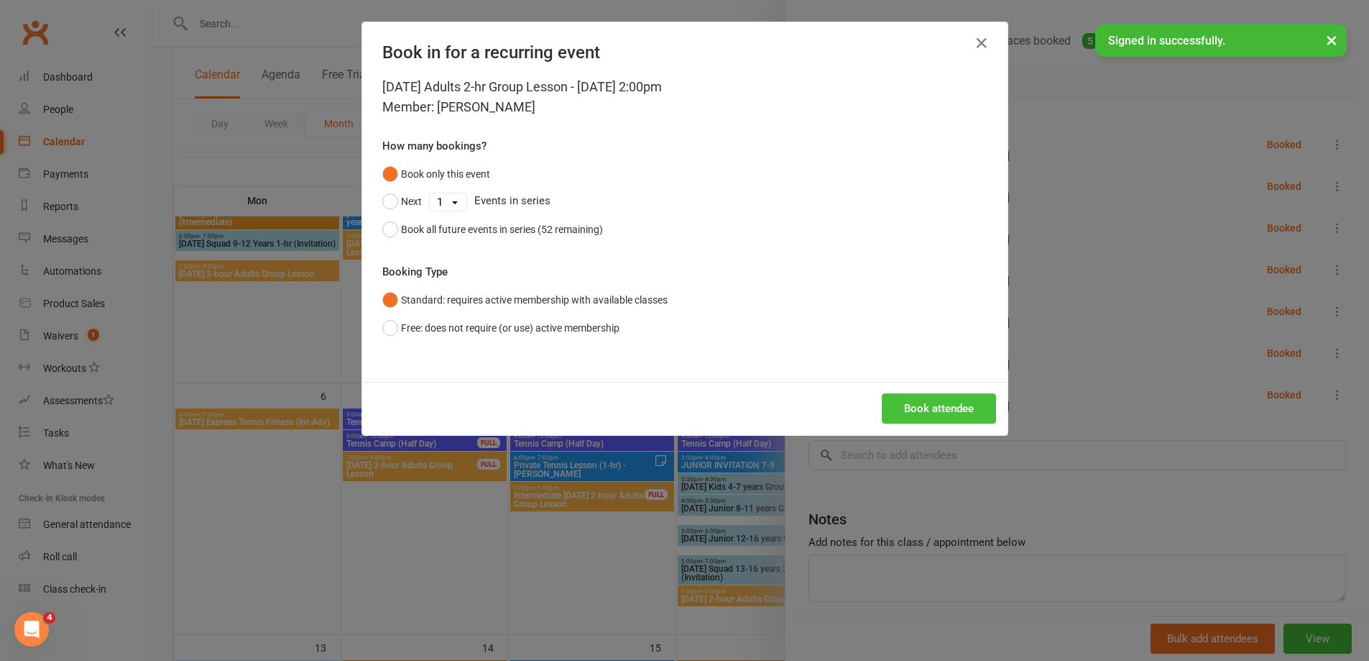
click at [916, 409] on button "Book attendee" at bounding box center [939, 408] width 114 height 30
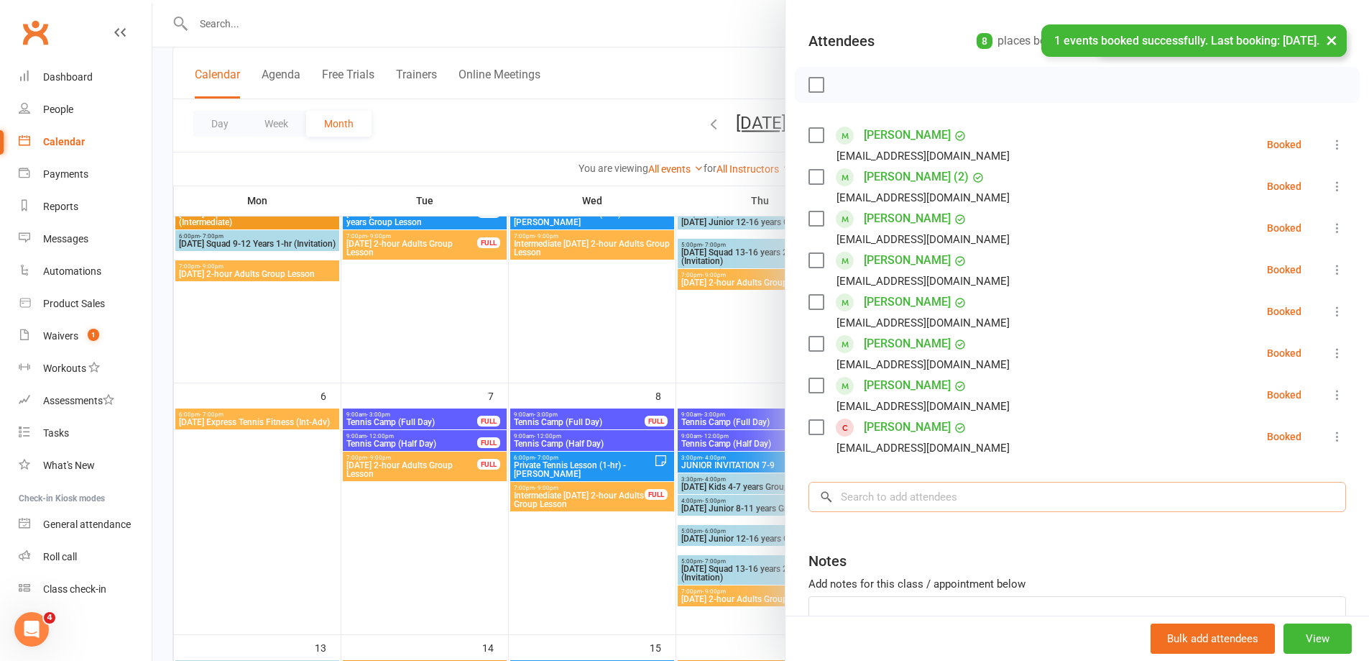
click at [853, 490] on input "search" at bounding box center [1078, 497] width 538 height 30
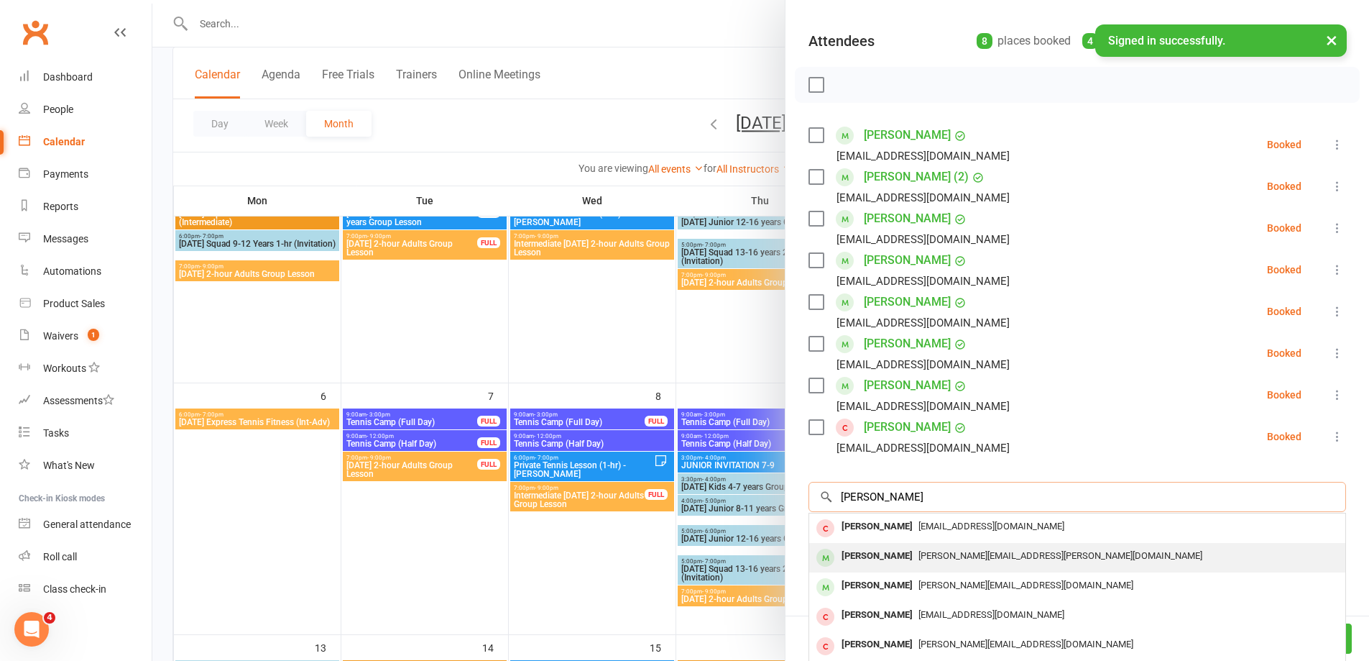
type input "[PERSON_NAME]"
click at [883, 555] on div "[PERSON_NAME]" at bounding box center [877, 556] width 83 height 21
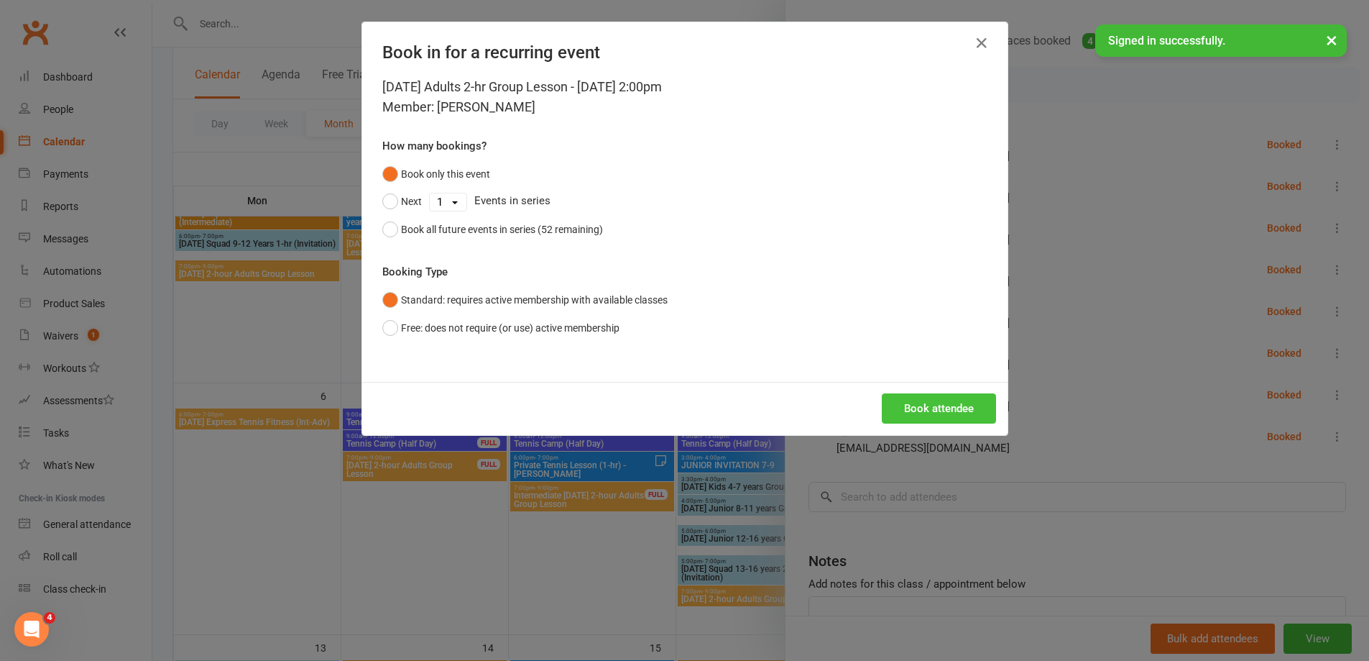
click at [946, 416] on button "Book attendee" at bounding box center [939, 408] width 114 height 30
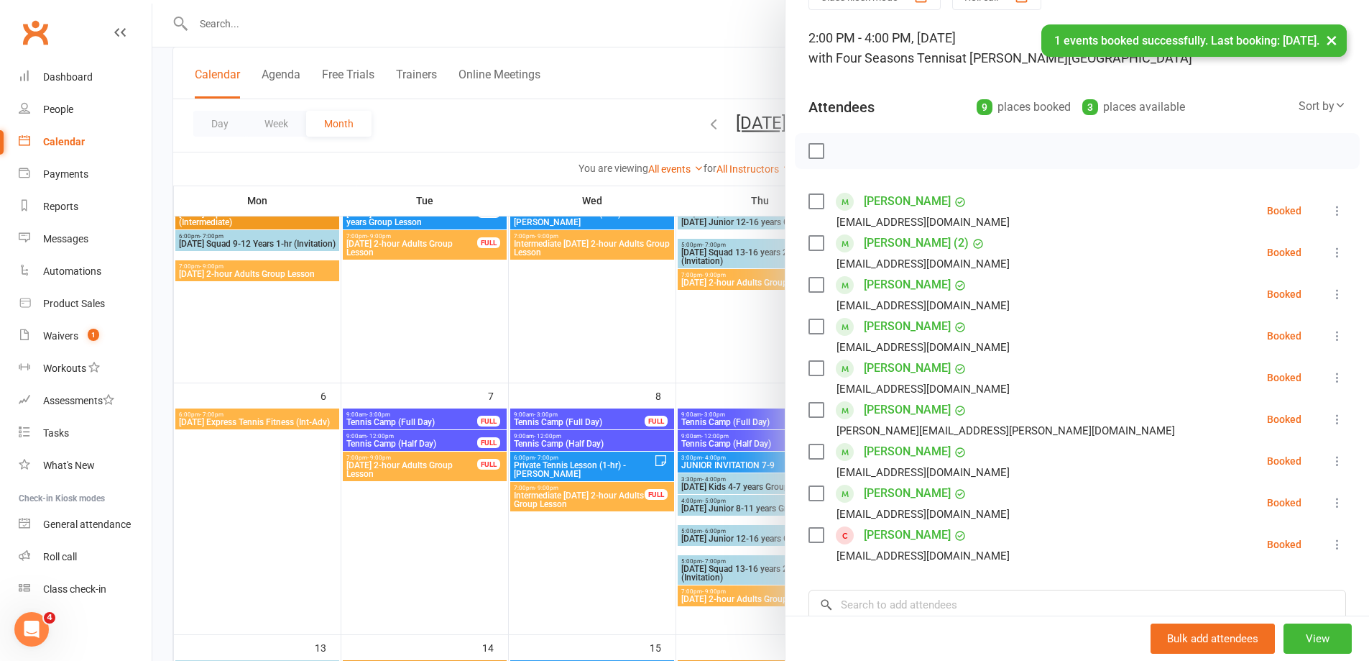
scroll to position [0, 0]
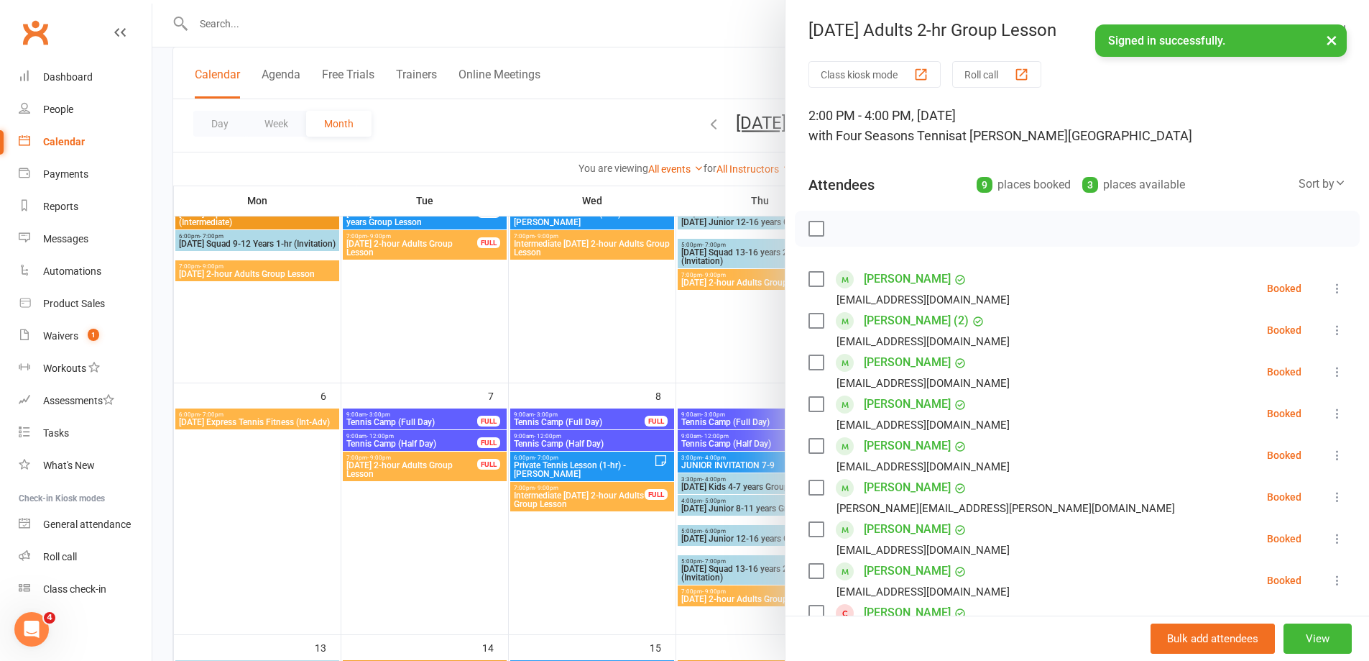
click at [601, 576] on div at bounding box center [760, 330] width 1217 height 661
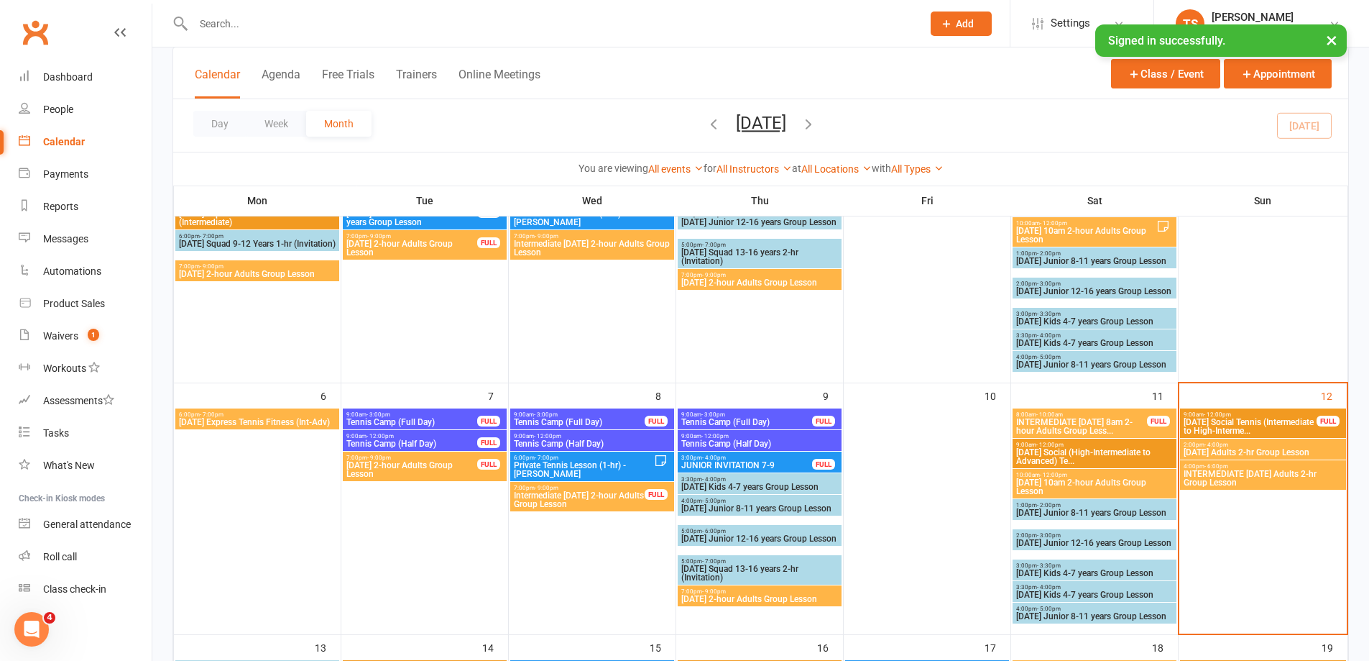
click at [1205, 477] on span "INTERMEDIATE [DATE] Adults 2-hr Group Lesson" at bounding box center [1263, 477] width 160 height 17
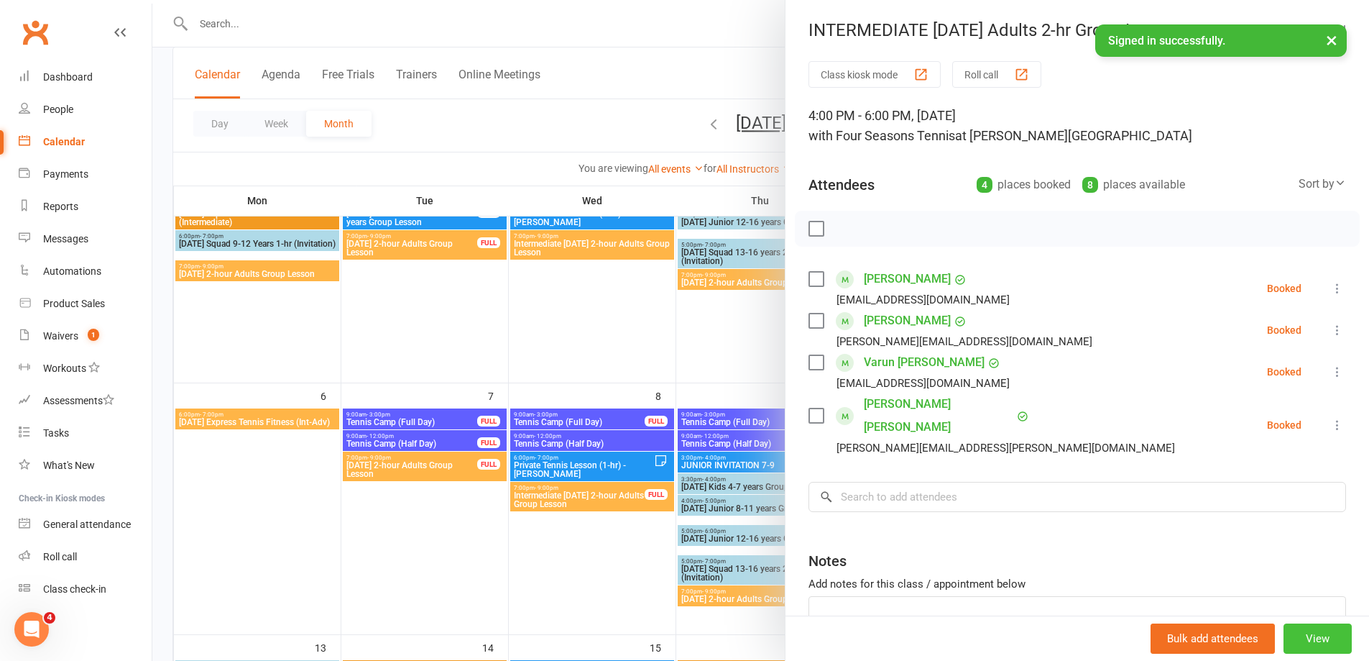
click at [1306, 641] on button "View" at bounding box center [1318, 638] width 68 height 30
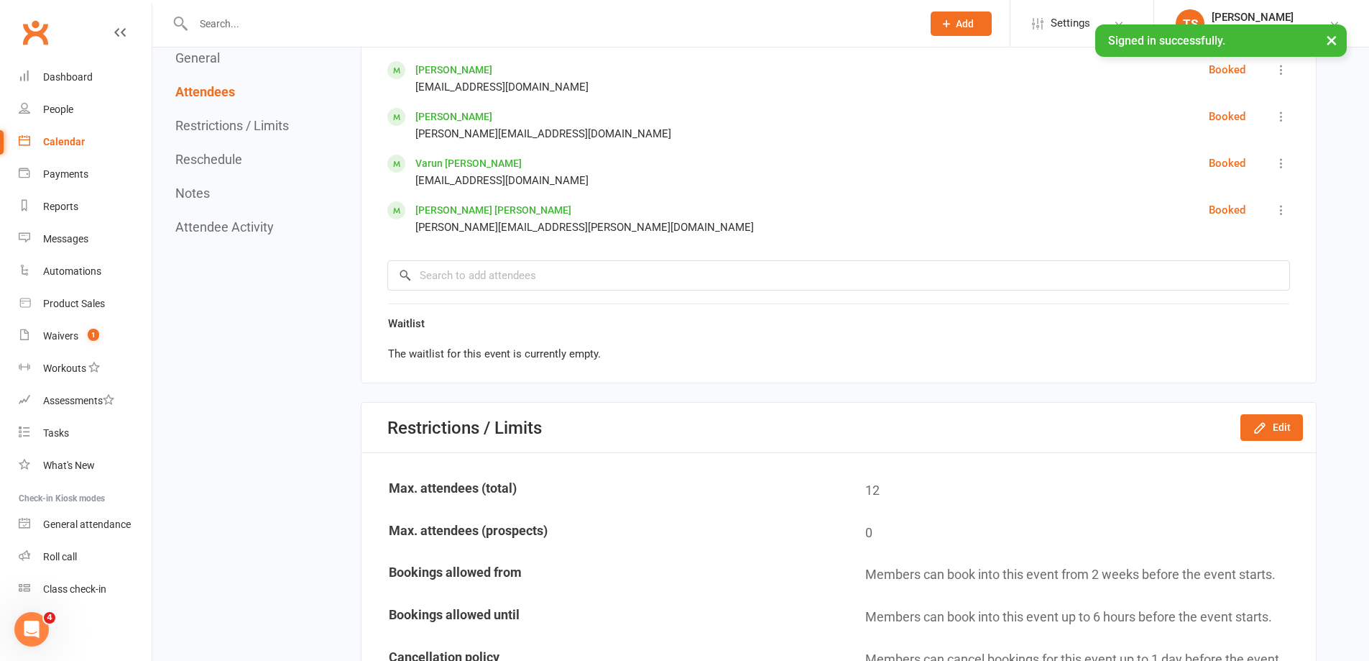
scroll to position [934, 0]
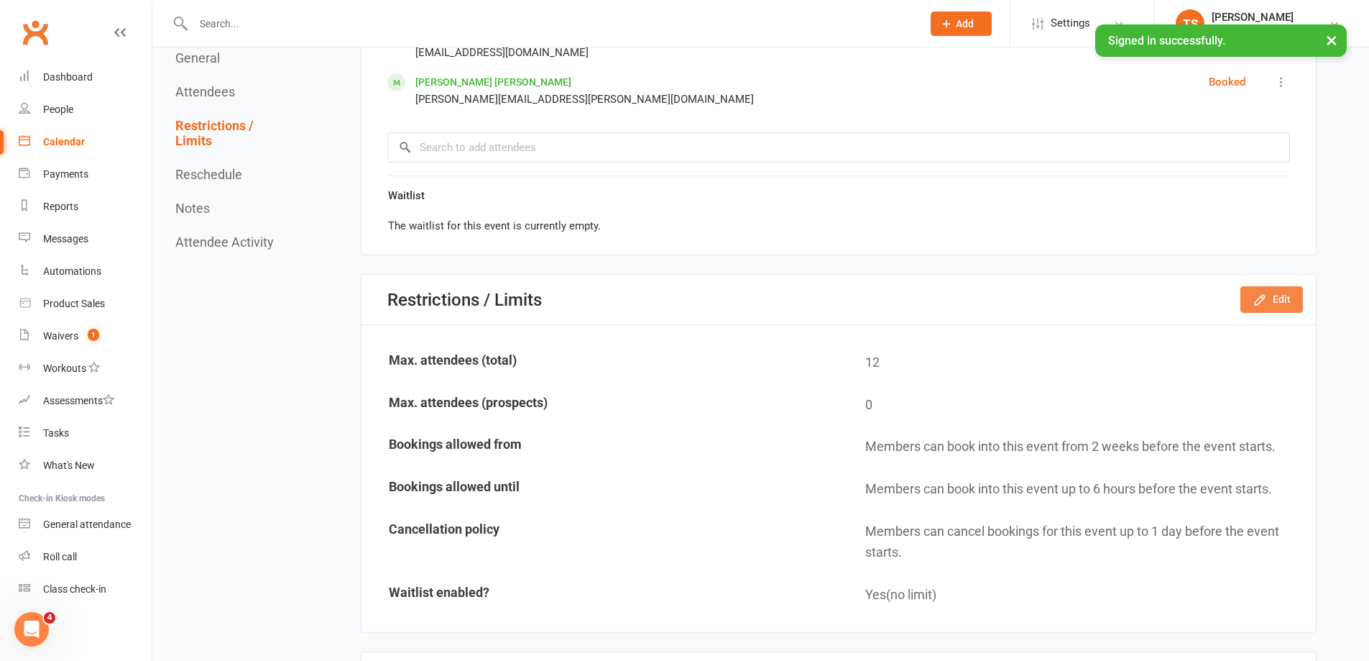
click at [1293, 295] on button "Edit" at bounding box center [1272, 299] width 63 height 26
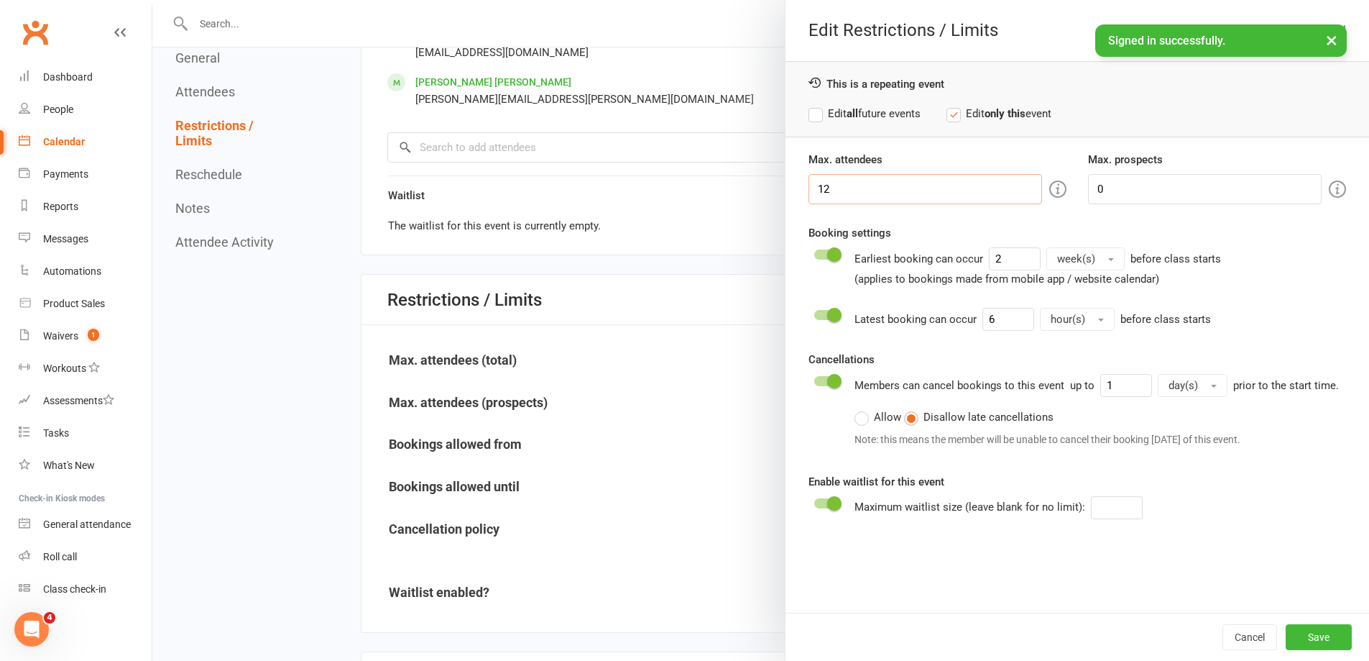
drag, startPoint x: 834, startPoint y: 180, endPoint x: 814, endPoint y: 180, distance: 20.1
click at [814, 180] on input "12" at bounding box center [926, 189] width 234 height 30
type input "6"
click at [1308, 635] on button "Save" at bounding box center [1319, 637] width 66 height 26
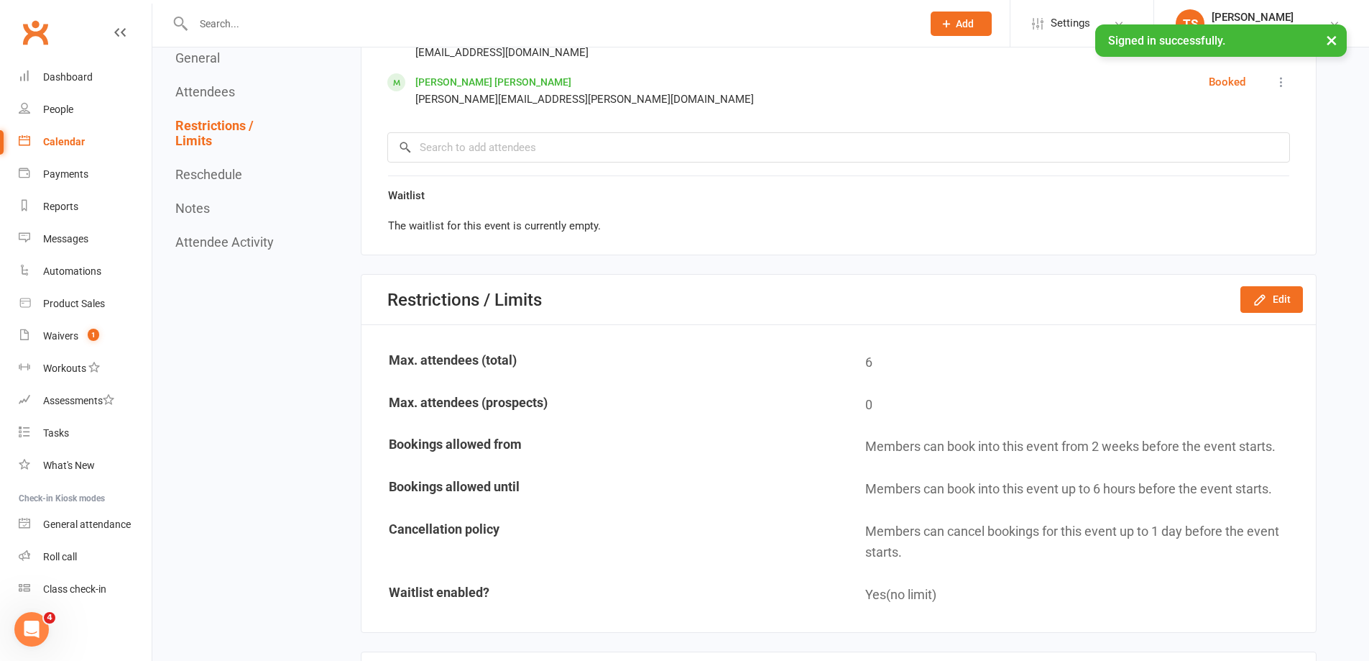
click at [62, 139] on div "Calendar" at bounding box center [64, 141] width 42 height 11
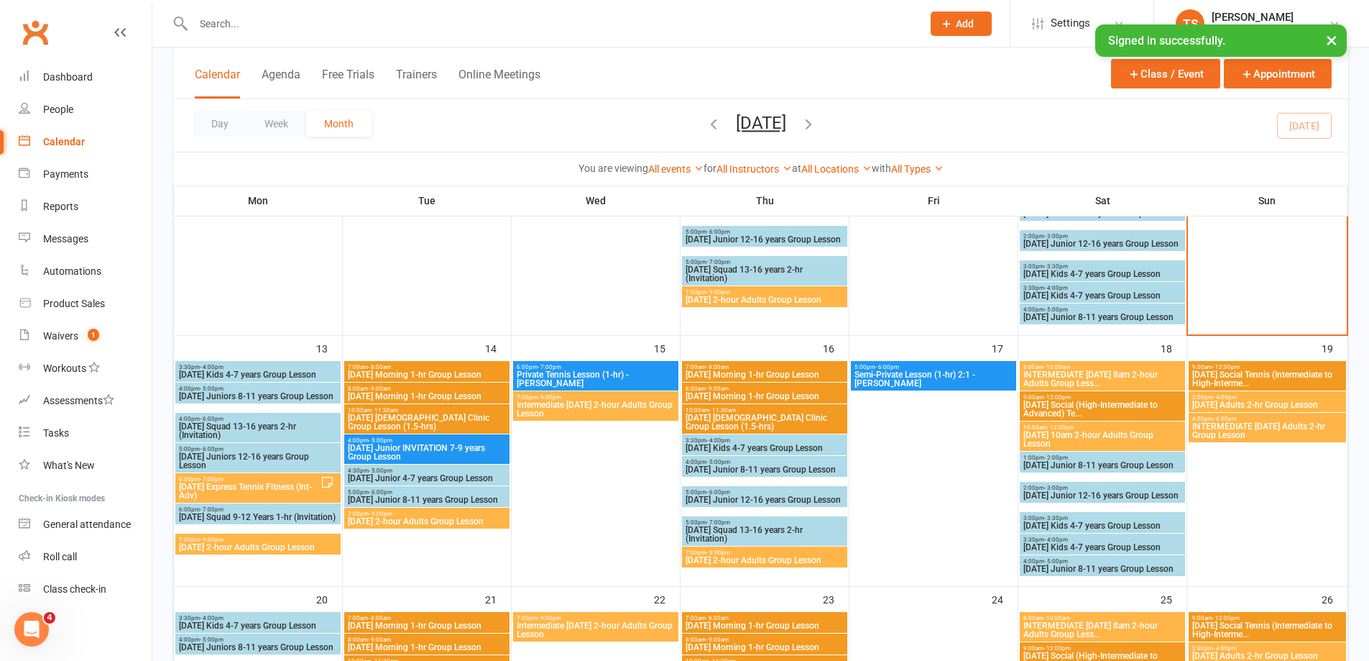
scroll to position [503, 0]
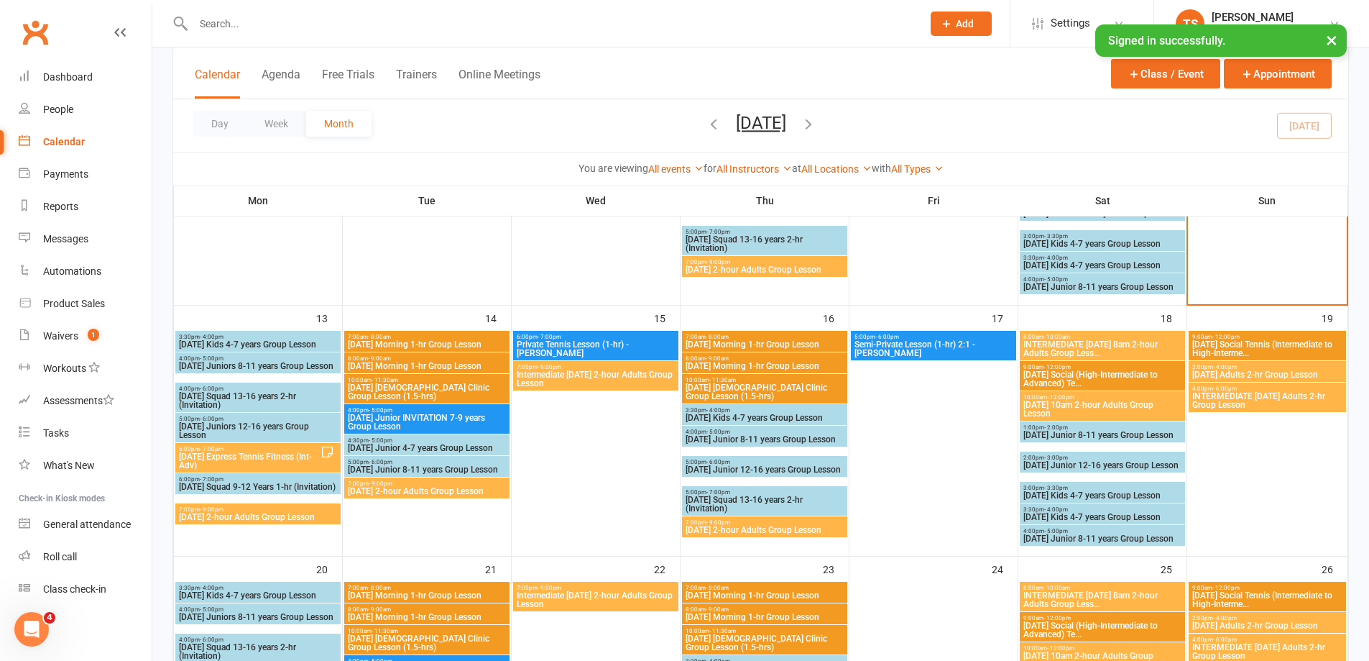
click at [248, 463] on span "[DATE] Express Tennis Fitness (Int-Adv)" at bounding box center [249, 460] width 142 height 17
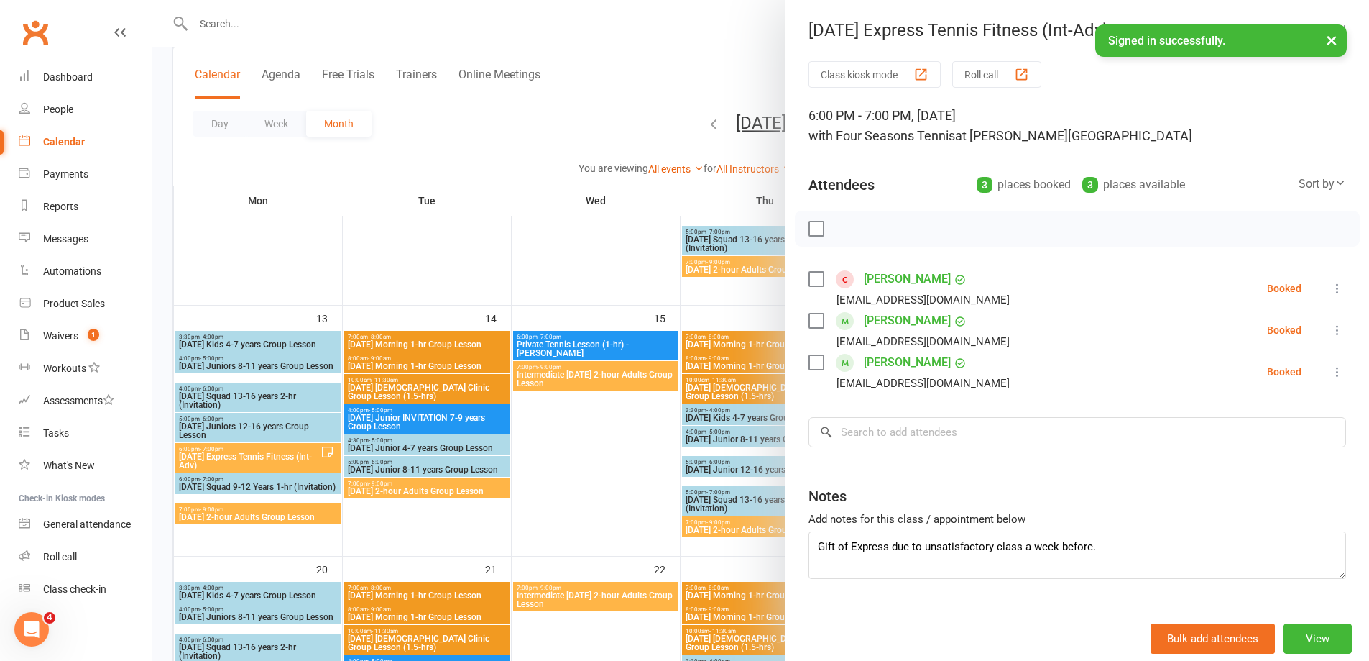
click at [204, 516] on div at bounding box center [760, 330] width 1217 height 661
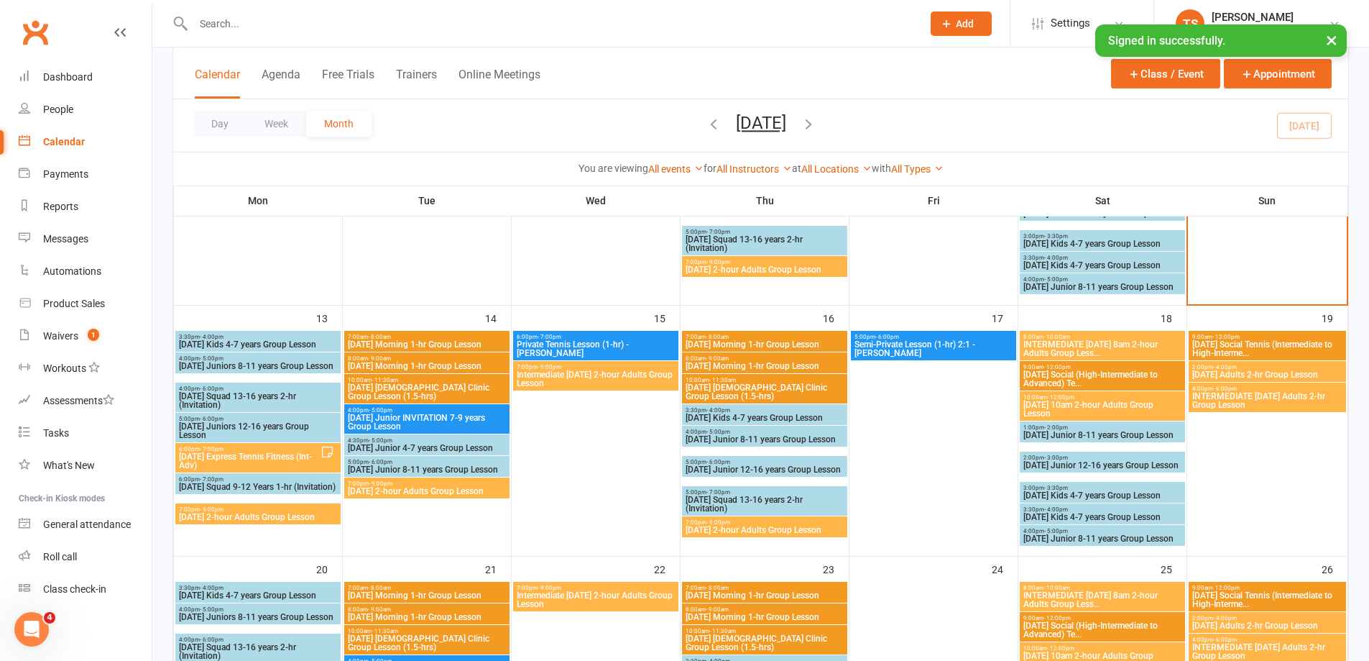
click at [203, 514] on span "[DATE] 2-hour Adults Group Lesson" at bounding box center [258, 516] width 160 height 9
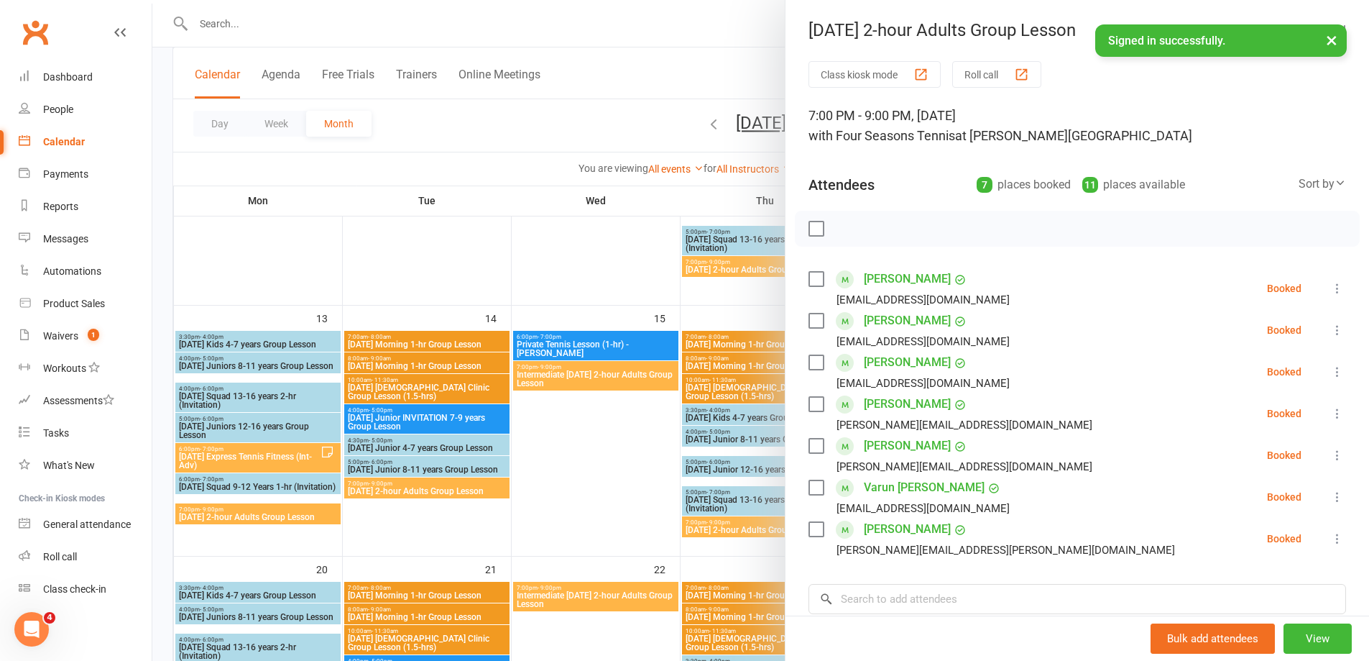
drag, startPoint x: 580, startPoint y: 263, endPoint x: 558, endPoint y: 252, distance: 24.8
click at [571, 260] on div at bounding box center [760, 330] width 1217 height 661
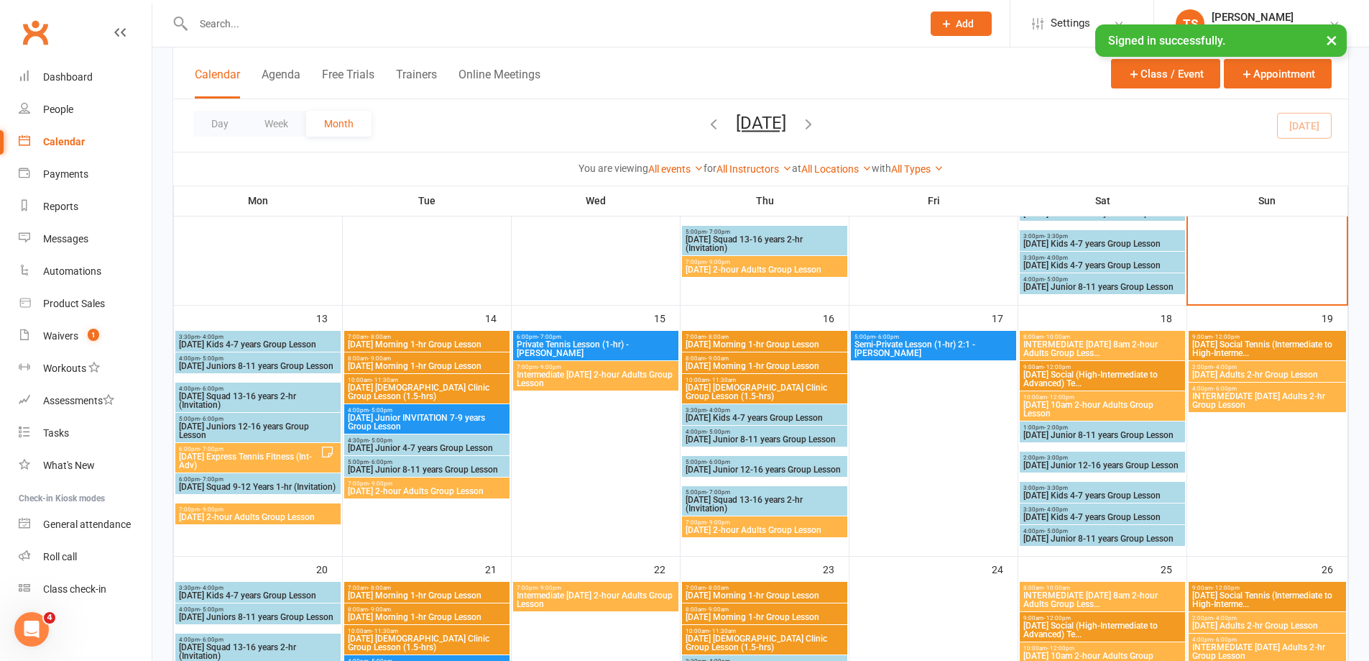
click at [211, 9] on div at bounding box center [542, 23] width 740 height 47
click at [208, 22] on input "text" at bounding box center [550, 24] width 723 height 20
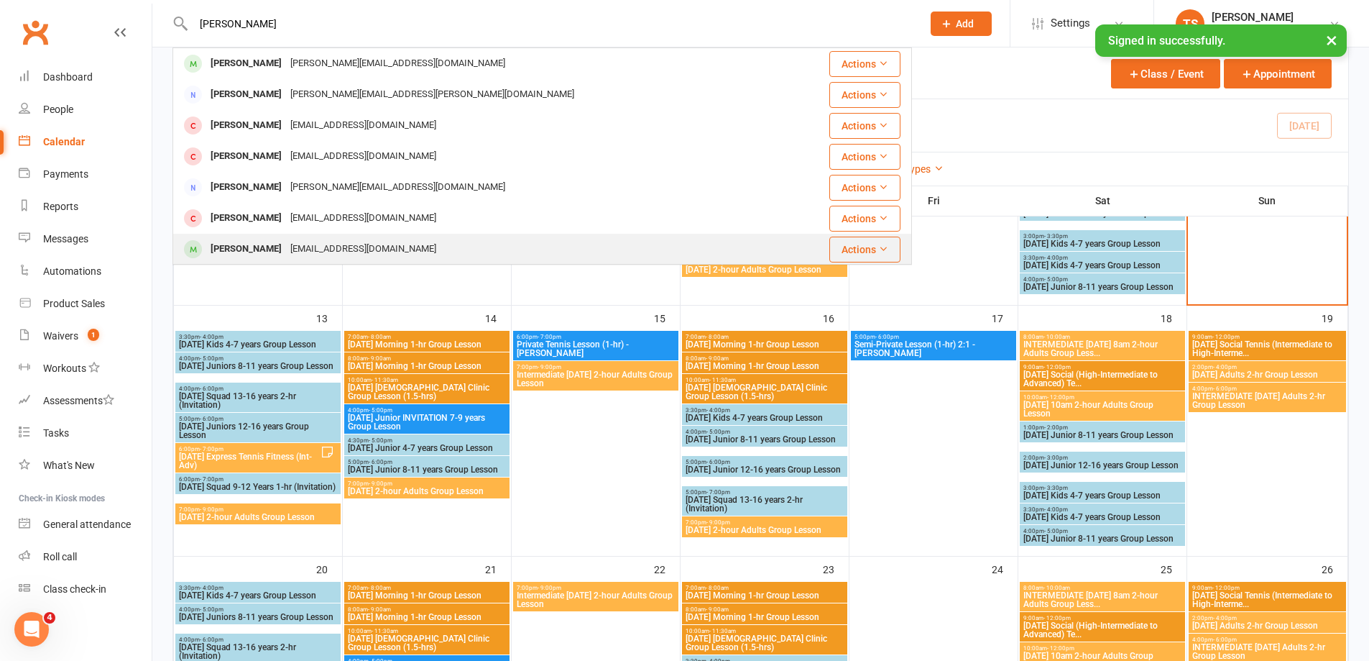
type input "[PERSON_NAME]"
click at [286, 251] on div "[EMAIL_ADDRESS][DOMAIN_NAME]" at bounding box center [363, 249] width 155 height 21
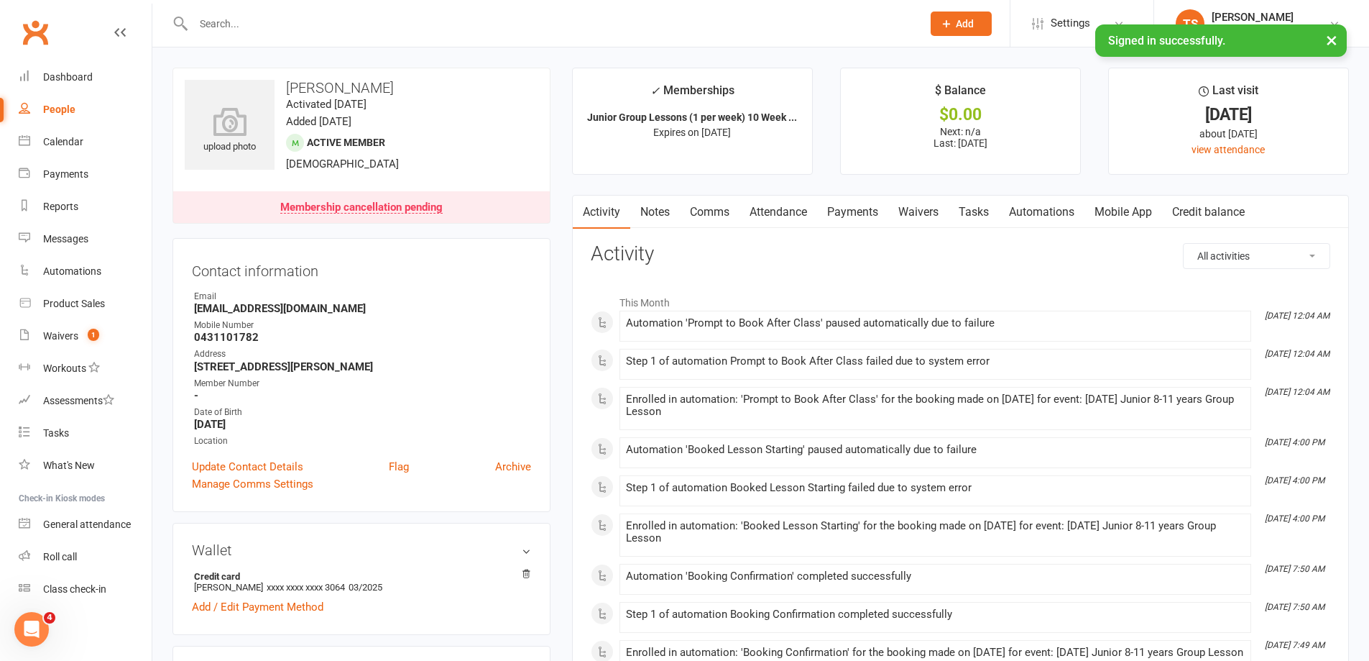
click at [377, 208] on div "Membership cancellation pending" at bounding box center [361, 207] width 162 height 11
drag, startPoint x: 318, startPoint y: 206, endPoint x: 944, endPoint y: 259, distance: 629.0
click at [944, 259] on h3 "Activity" at bounding box center [961, 254] width 740 height 22
click at [776, 213] on link "Attendance" at bounding box center [779, 211] width 78 height 33
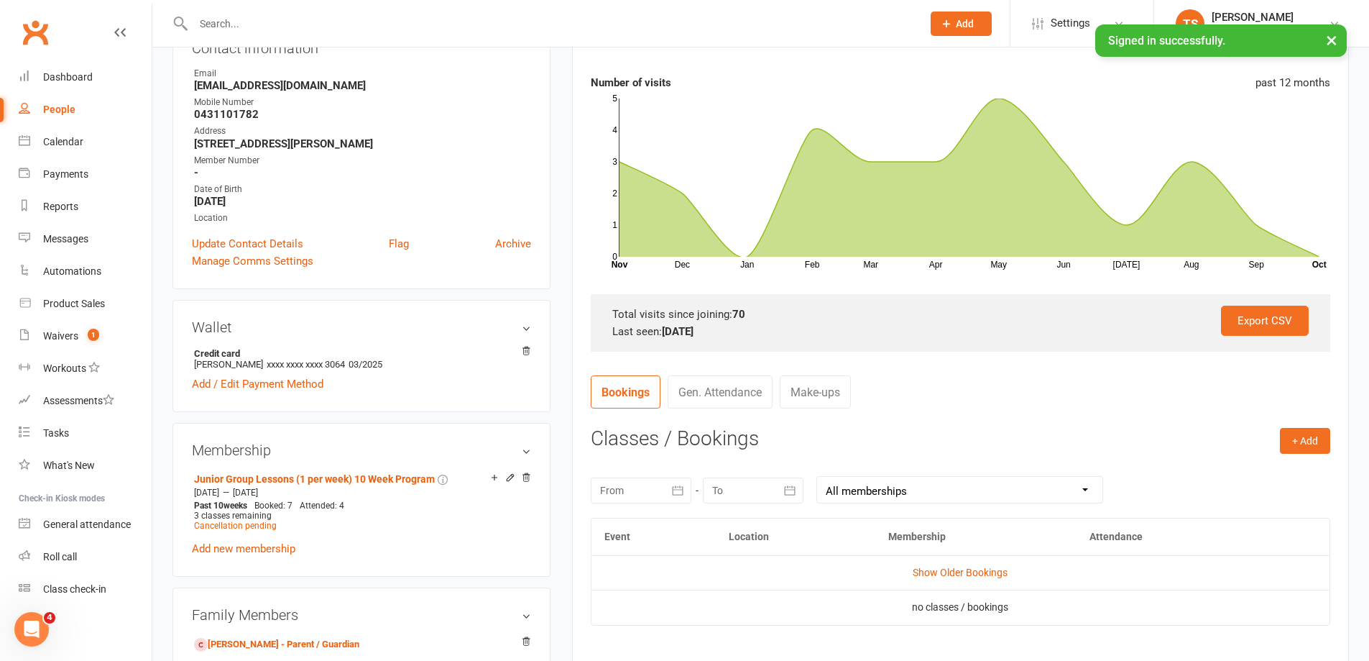
scroll to position [359, 0]
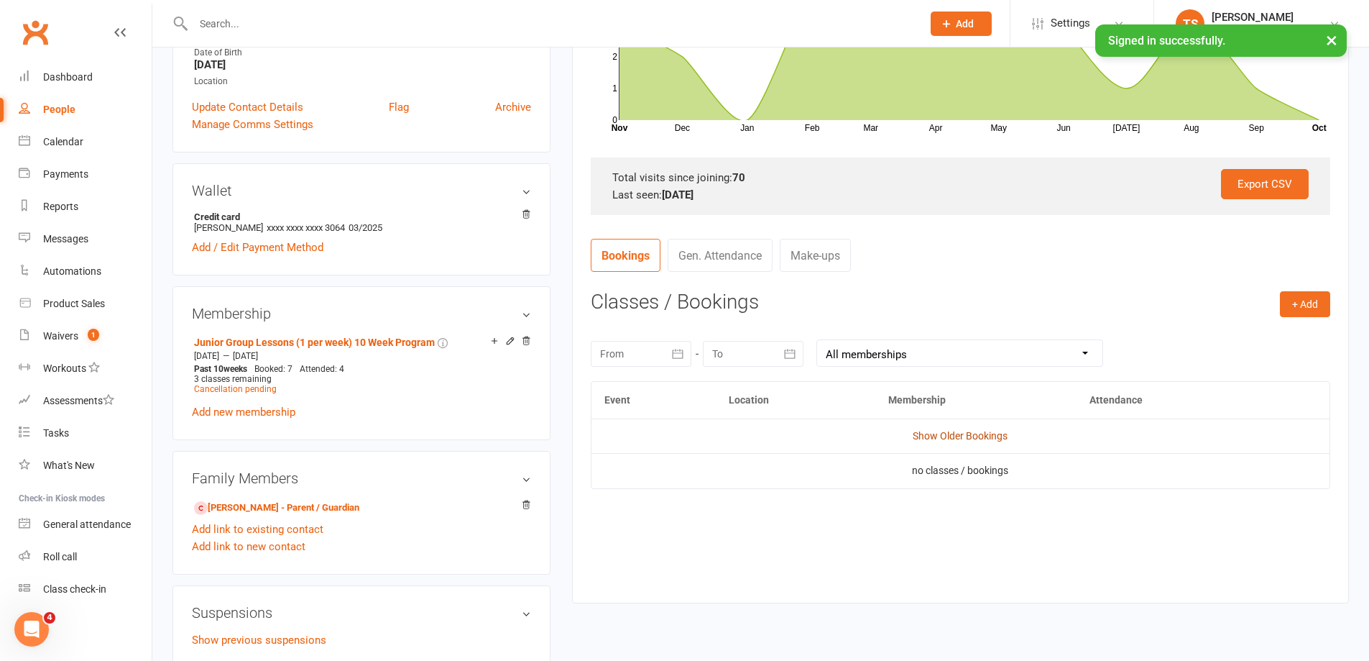
click at [947, 439] on link "Show Older Bookings" at bounding box center [960, 435] width 95 height 11
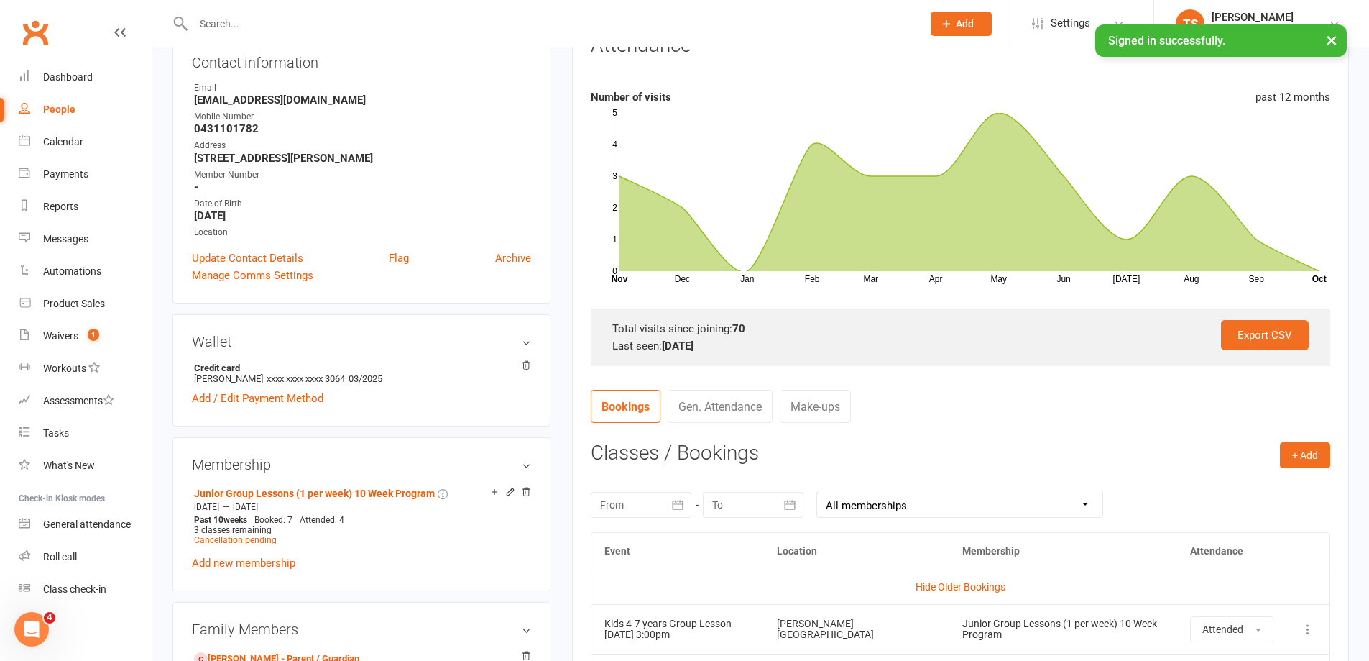
scroll to position [206, 0]
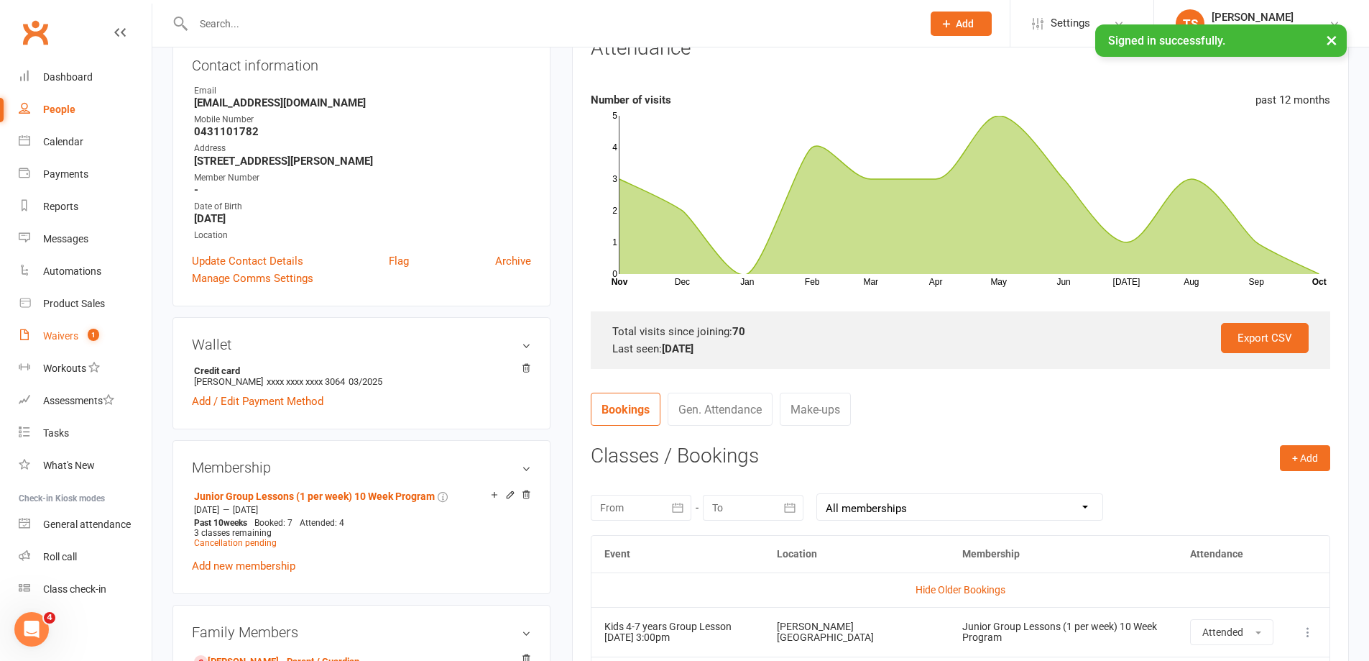
click at [55, 337] on div "Waivers" at bounding box center [60, 335] width 35 height 11
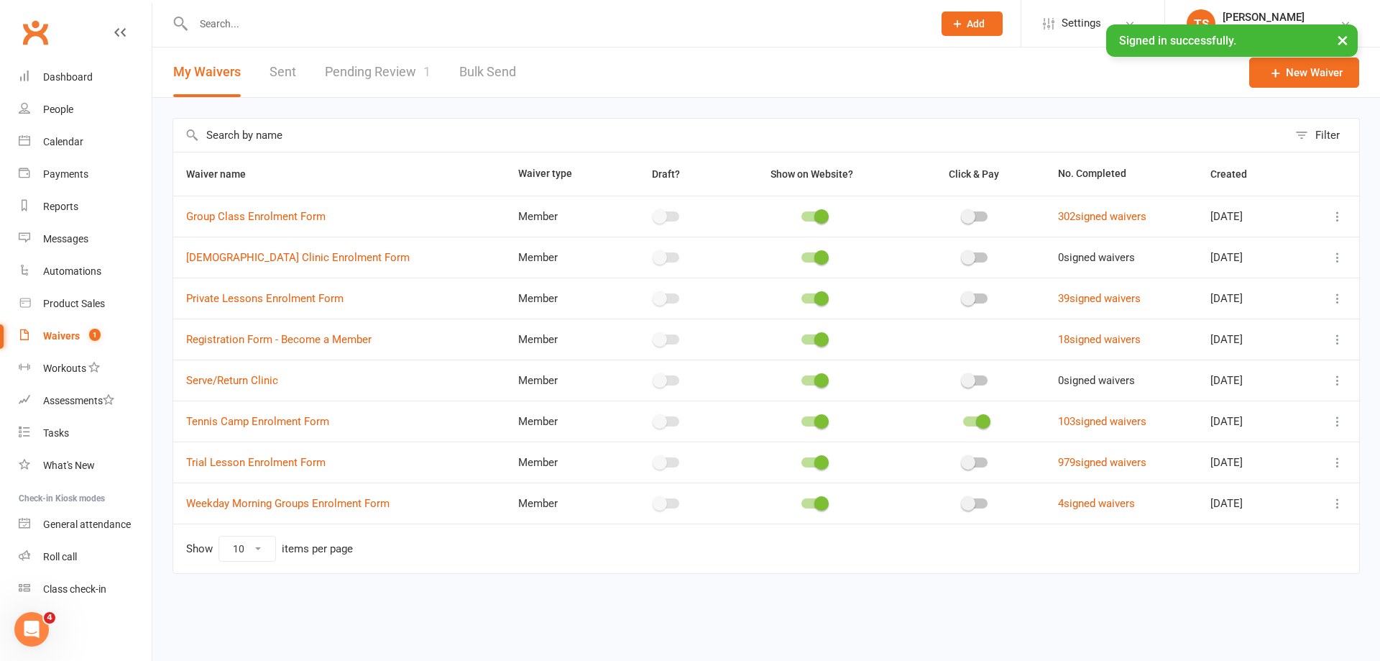
click at [356, 74] on link "Pending Review 1" at bounding box center [378, 72] width 106 height 50
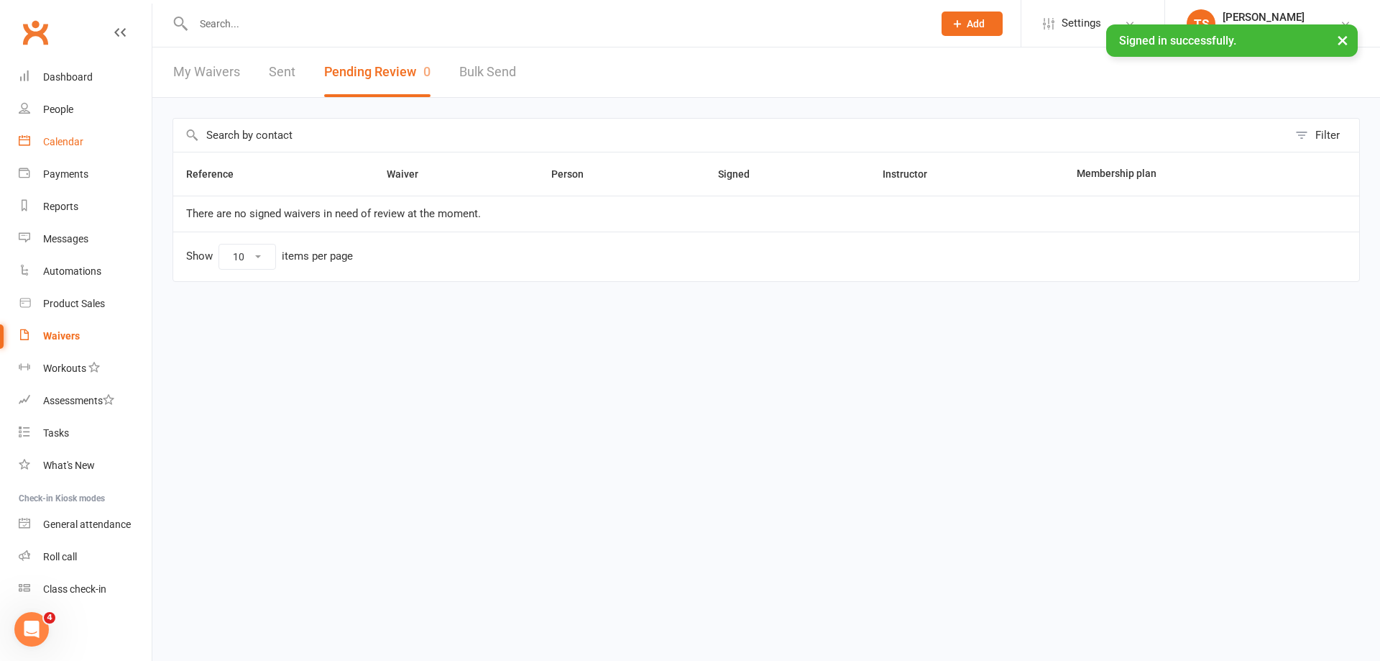
drag, startPoint x: 60, startPoint y: 137, endPoint x: 229, endPoint y: 187, distance: 175.5
click at [60, 137] on div "Calendar" at bounding box center [63, 141] width 40 height 11
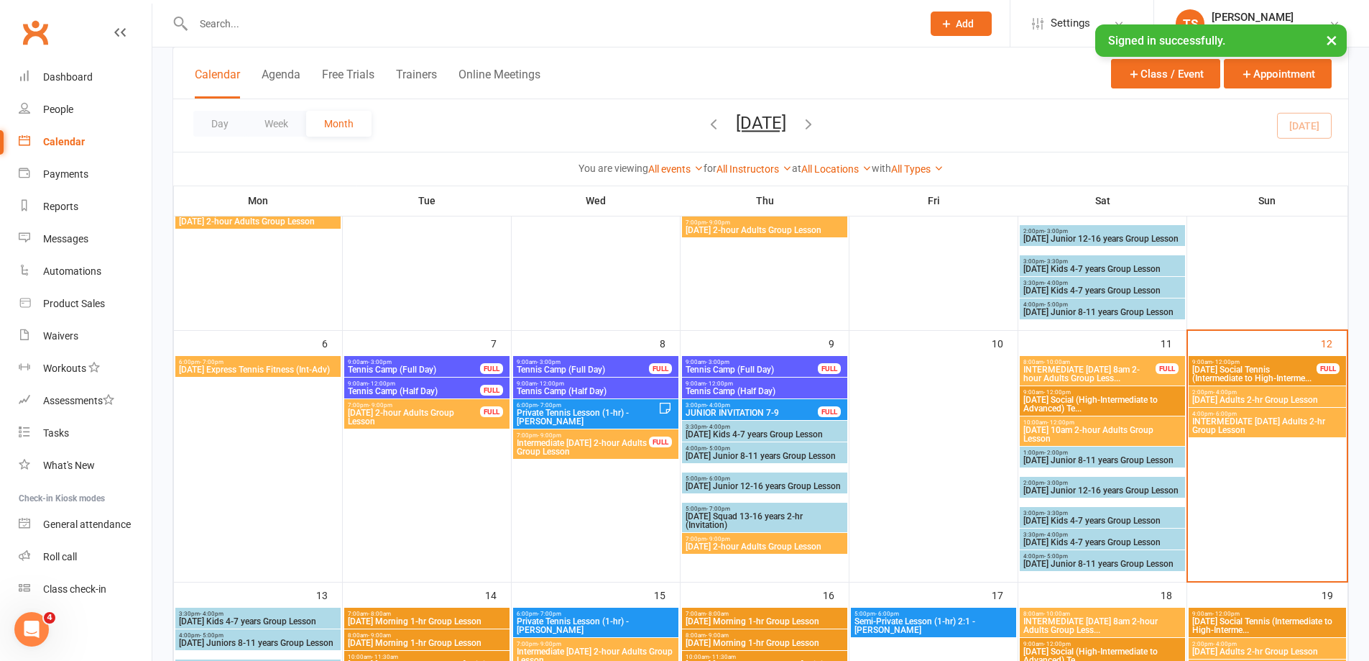
scroll to position [216, 0]
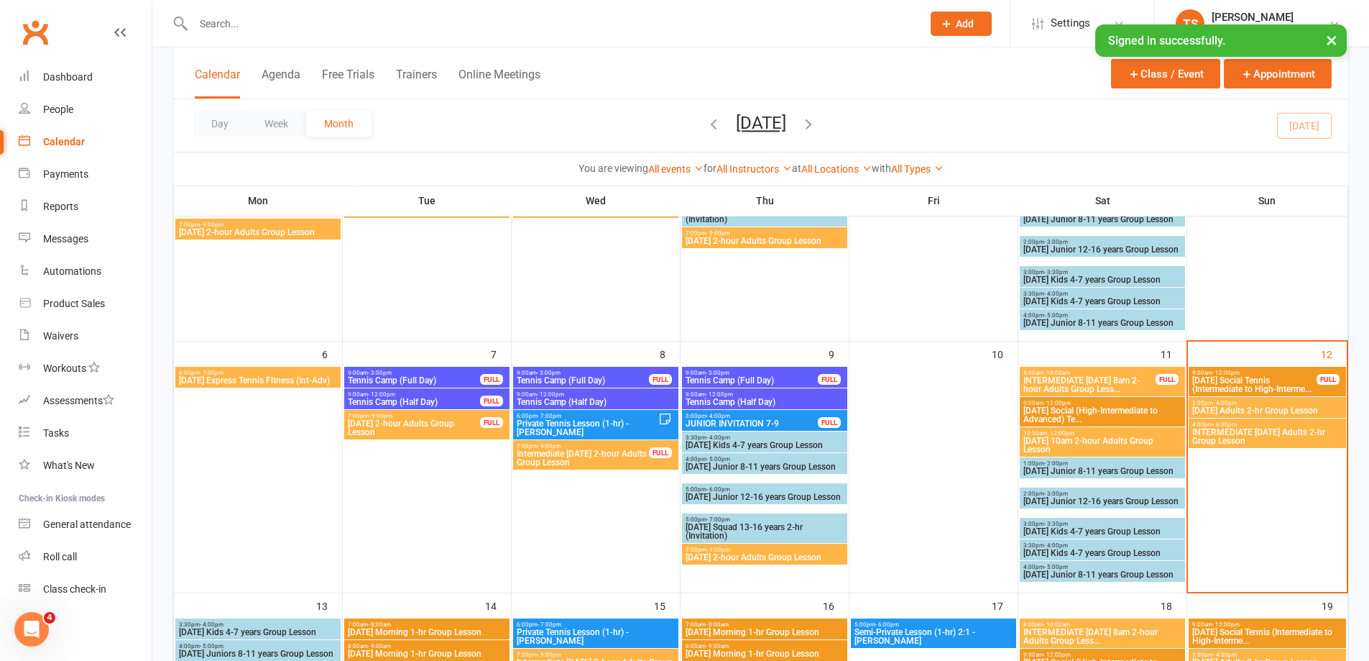
click at [1238, 408] on span "[DATE] Adults 2-hr Group Lesson" at bounding box center [1268, 410] width 152 height 9
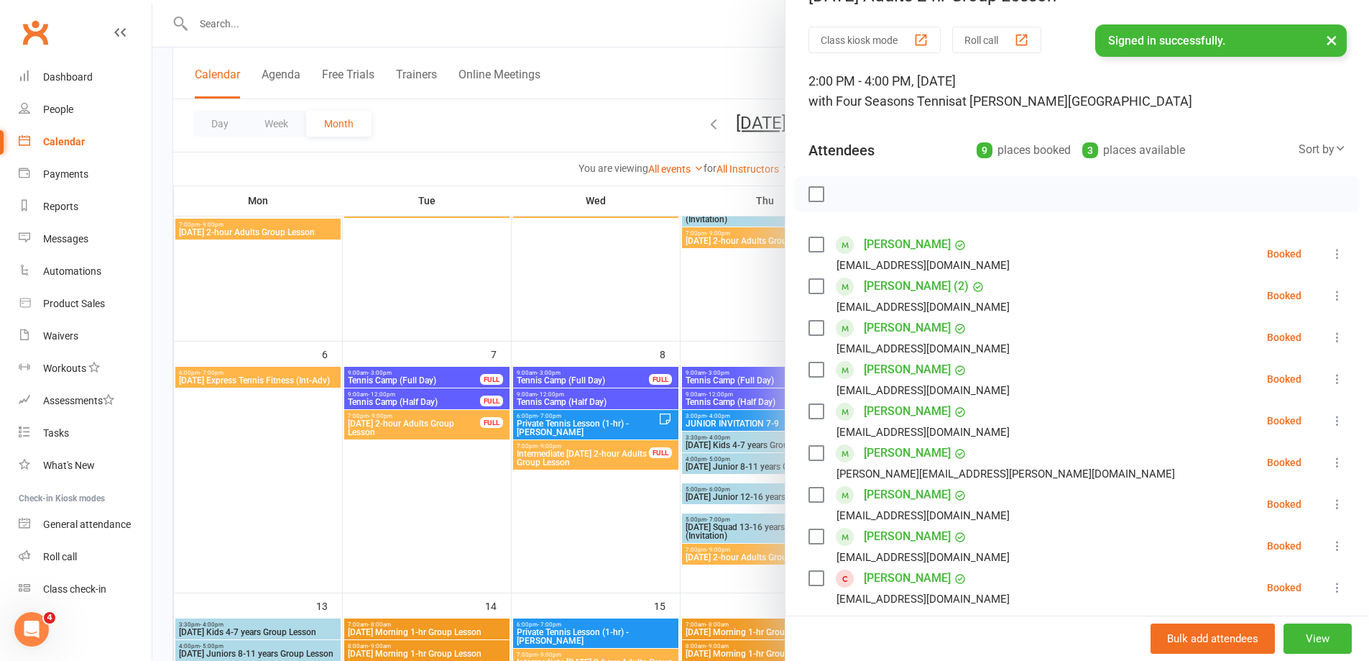
scroll to position [0, 0]
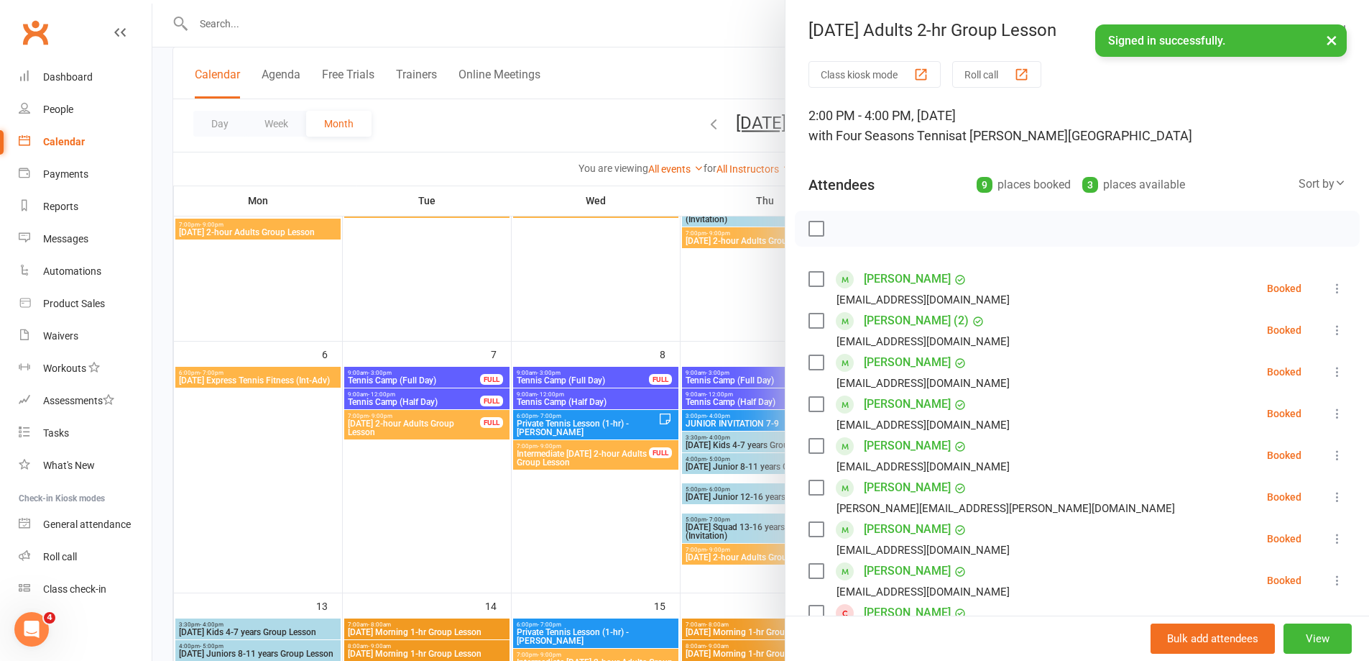
click at [572, 512] on div at bounding box center [760, 330] width 1217 height 661
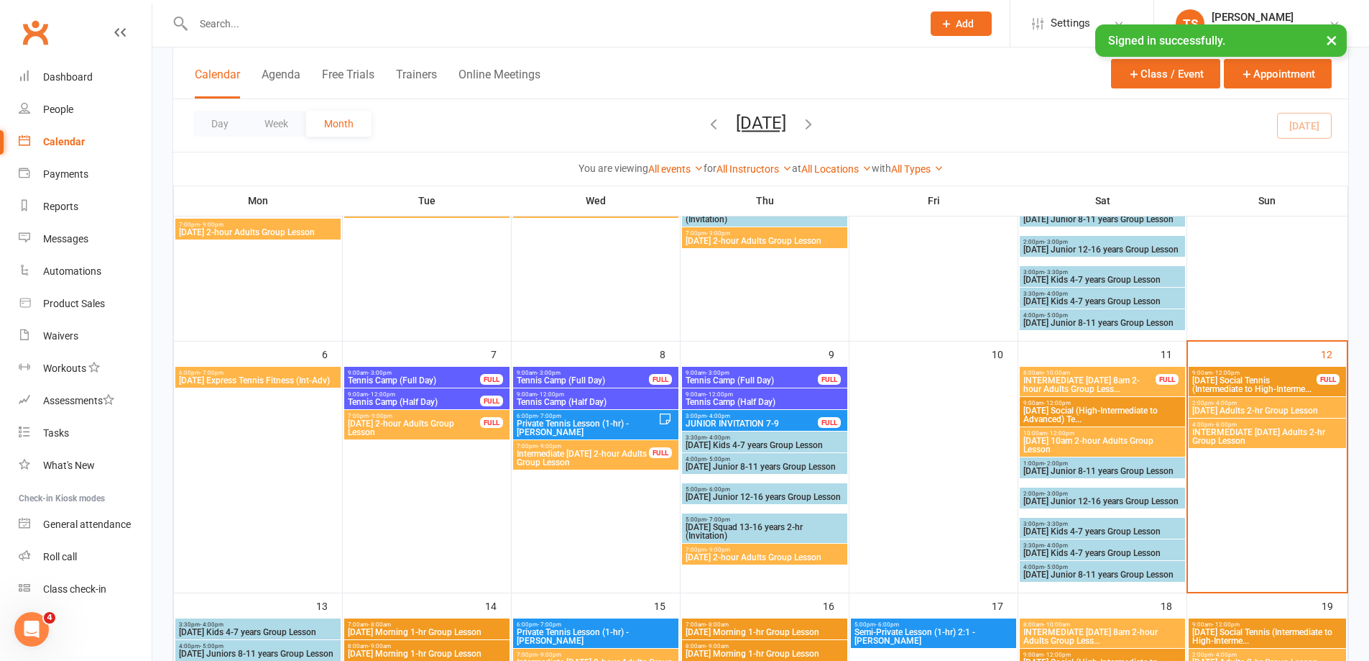
click at [1084, 377] on span "INTERMEDIATE [DATE] 8am 2-hour Adults Group Less..." at bounding box center [1090, 384] width 134 height 17
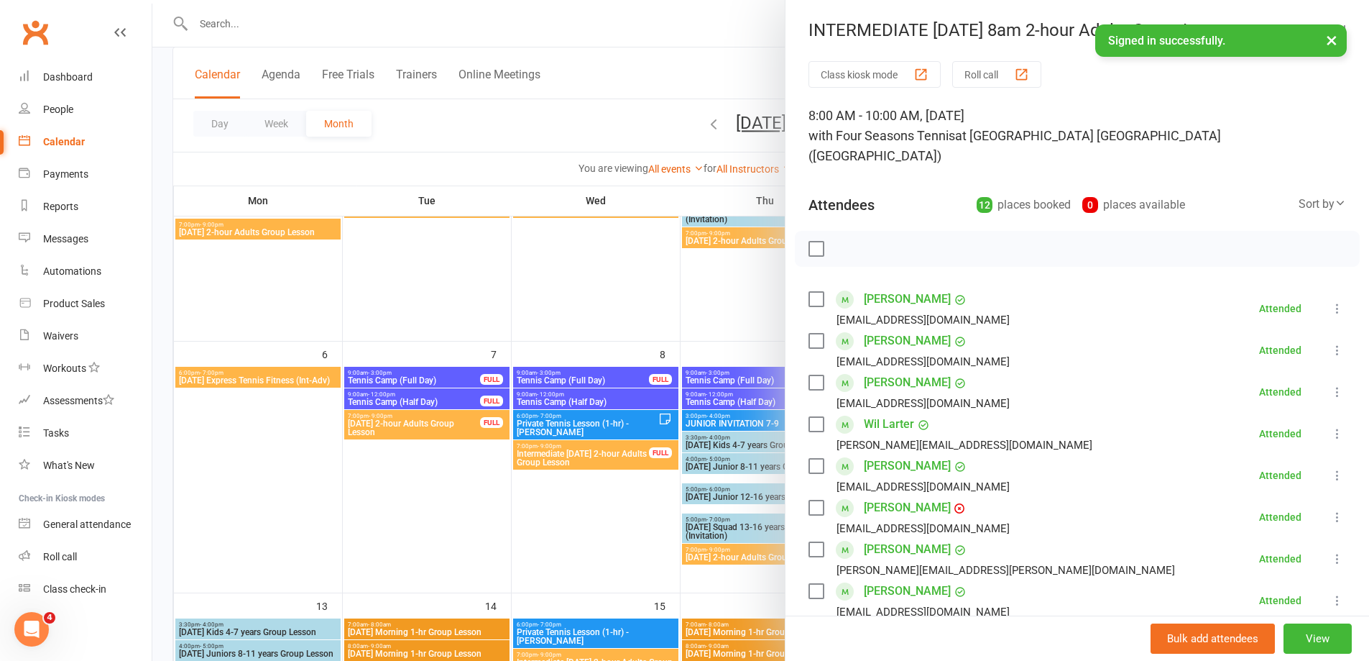
click at [586, 553] on div at bounding box center [760, 330] width 1217 height 661
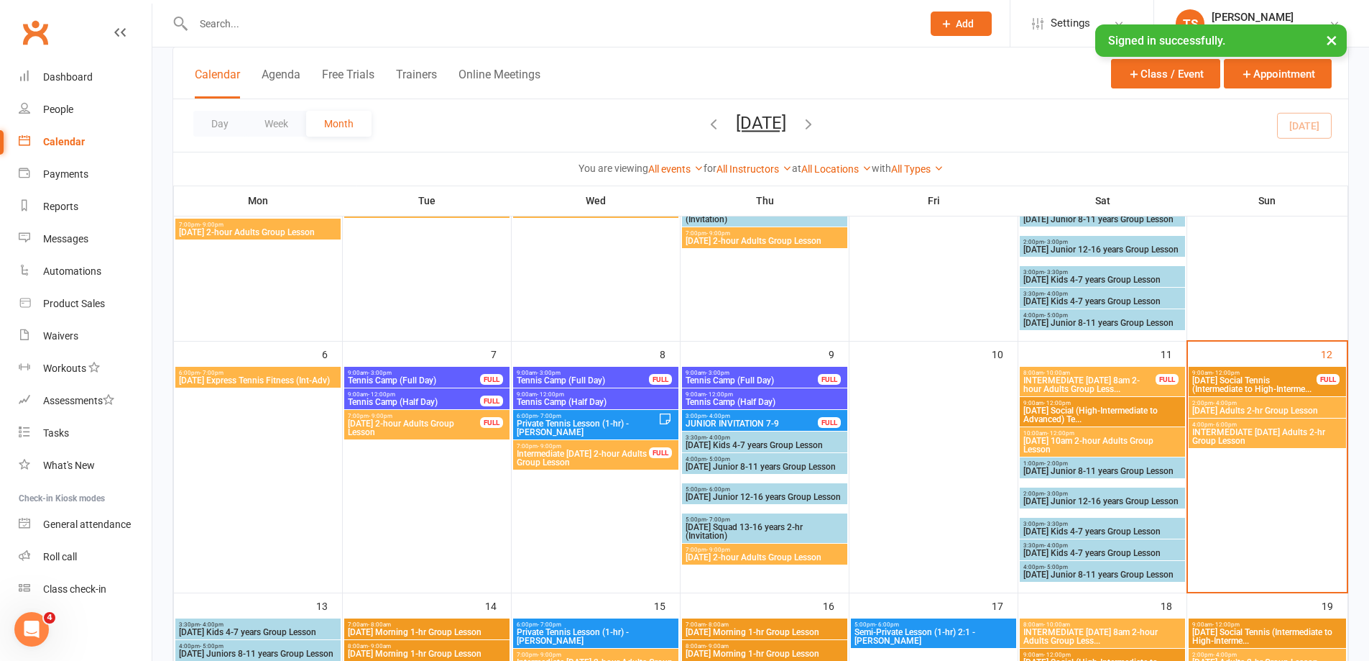
click at [1100, 443] on span "[DATE] 10am 2-hour Adults Group Lesson" at bounding box center [1103, 444] width 160 height 17
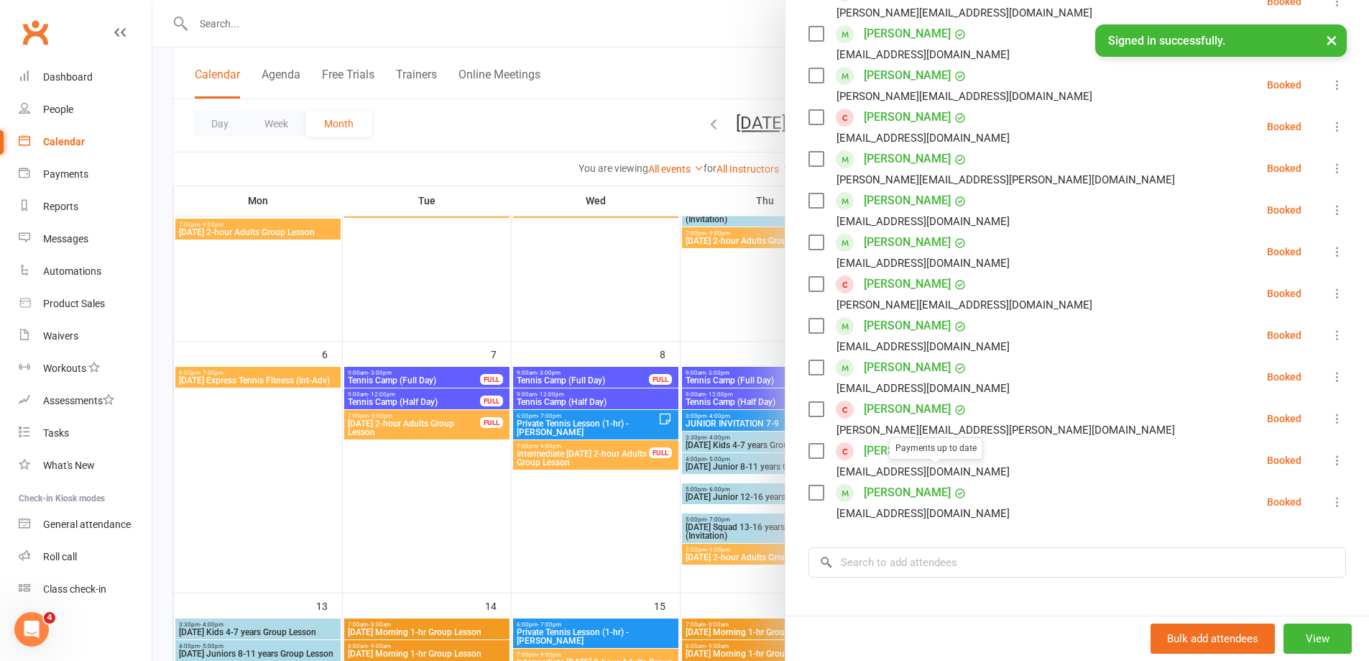
scroll to position [494, 0]
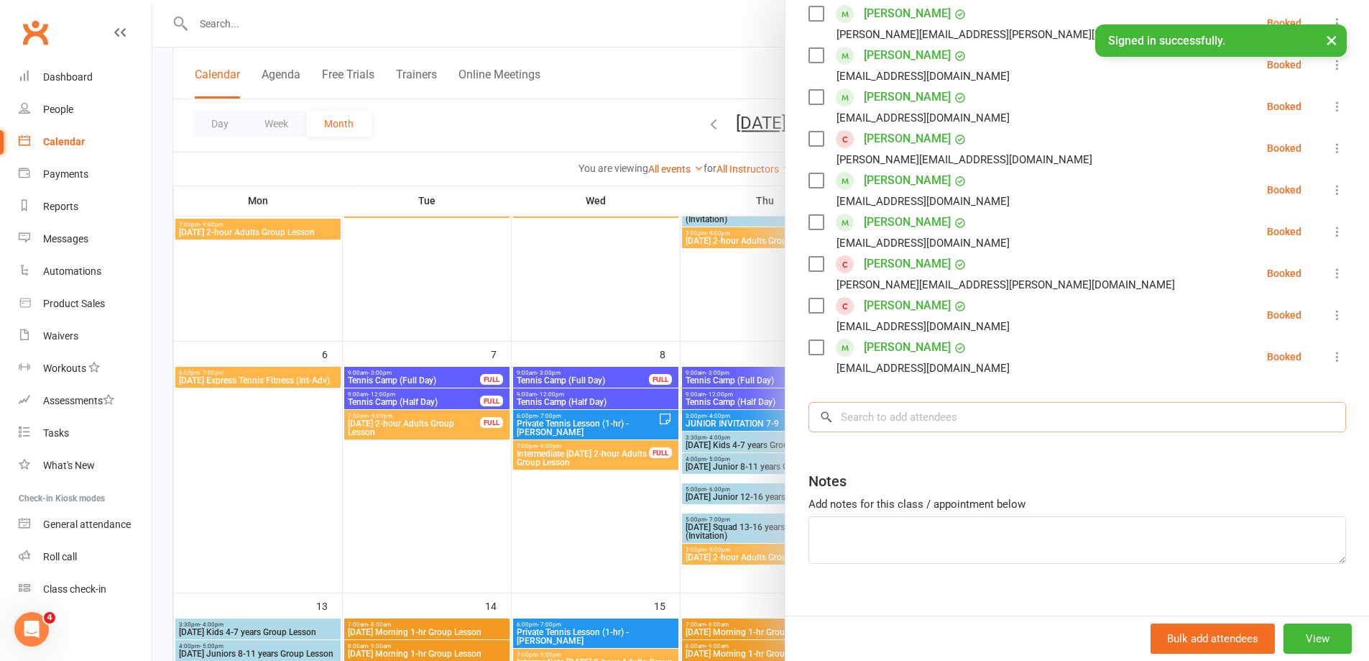
click at [874, 402] on input "search" at bounding box center [1078, 417] width 538 height 30
type input "L"
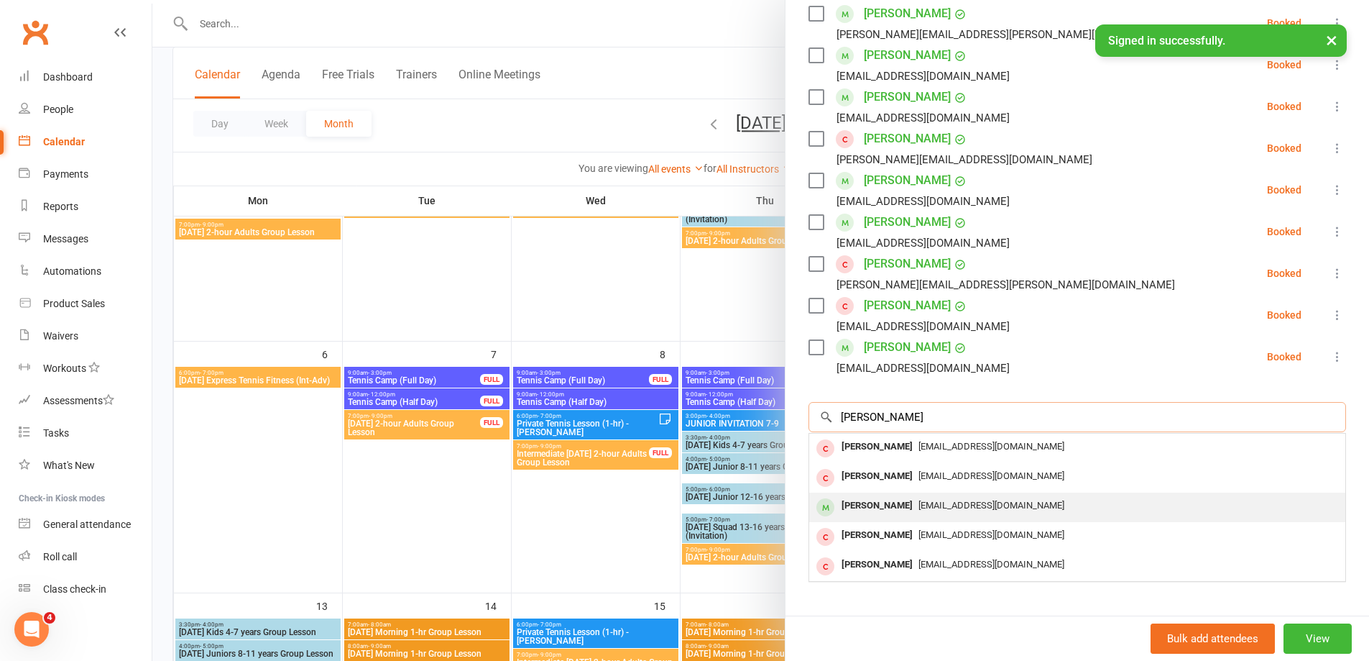
type input "[PERSON_NAME]"
click at [896, 495] on div "[PERSON_NAME]" at bounding box center [877, 505] width 83 height 21
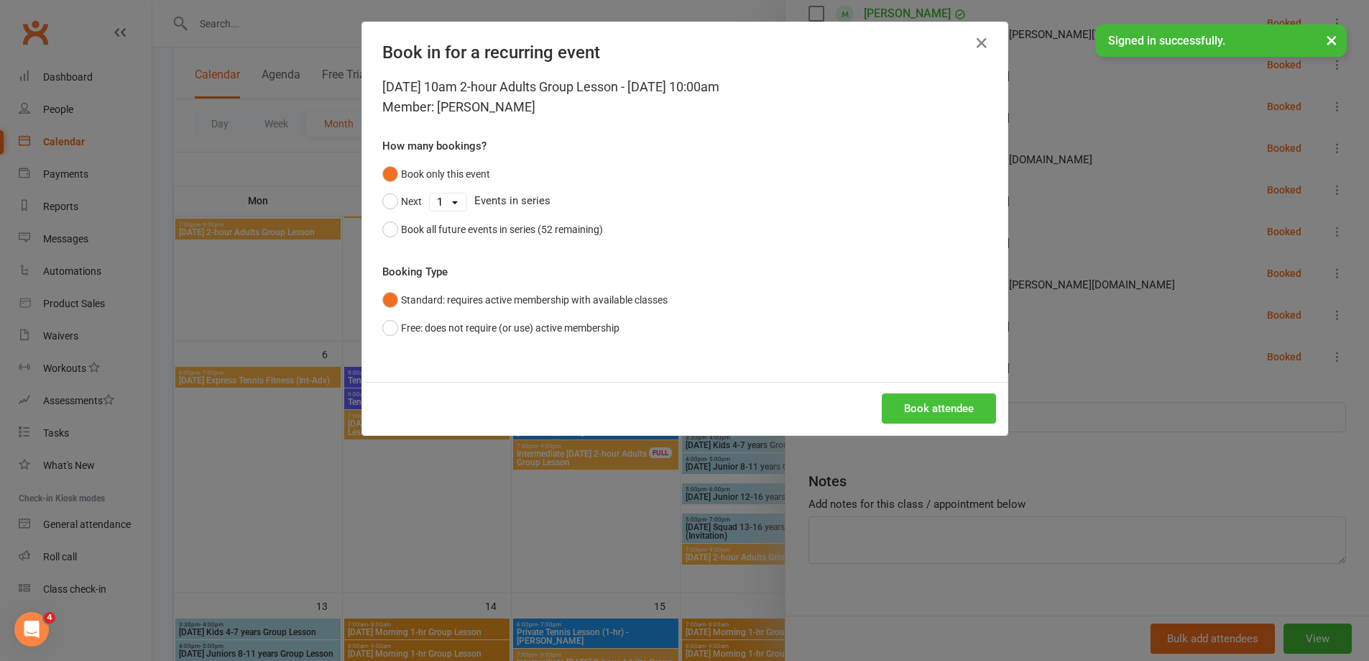
click at [931, 408] on button "Book attendee" at bounding box center [939, 408] width 114 height 30
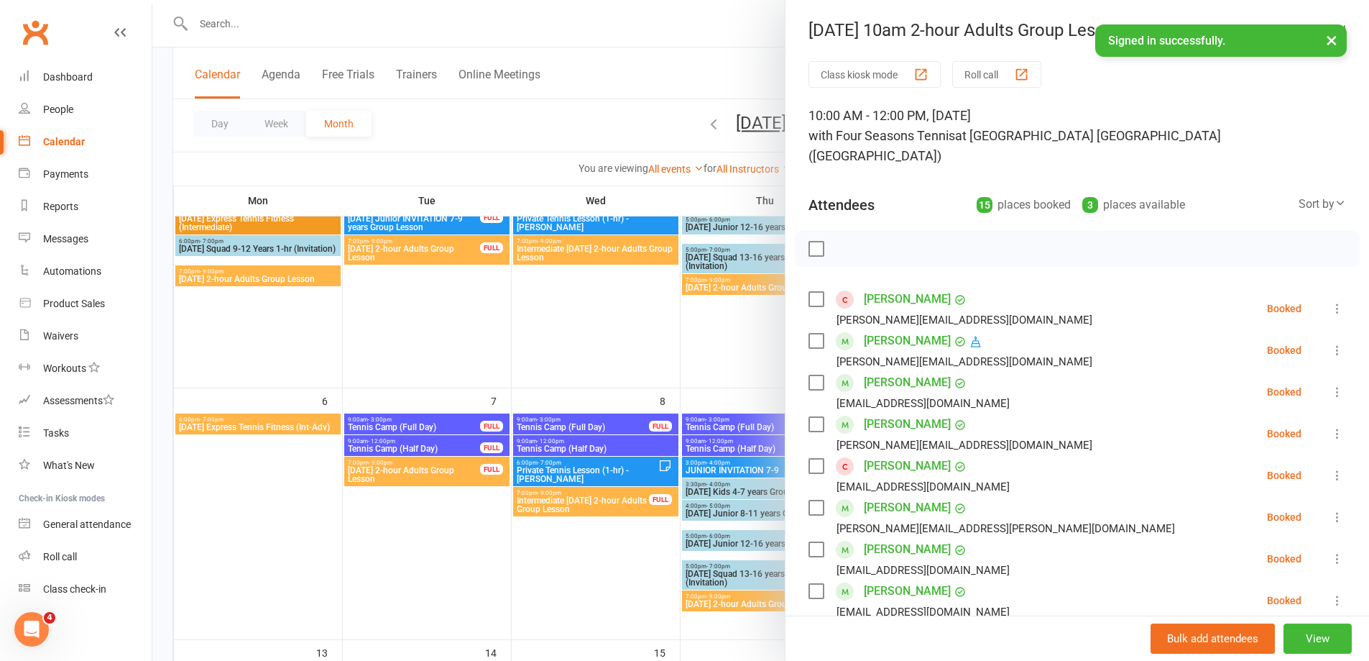
scroll to position [0, 0]
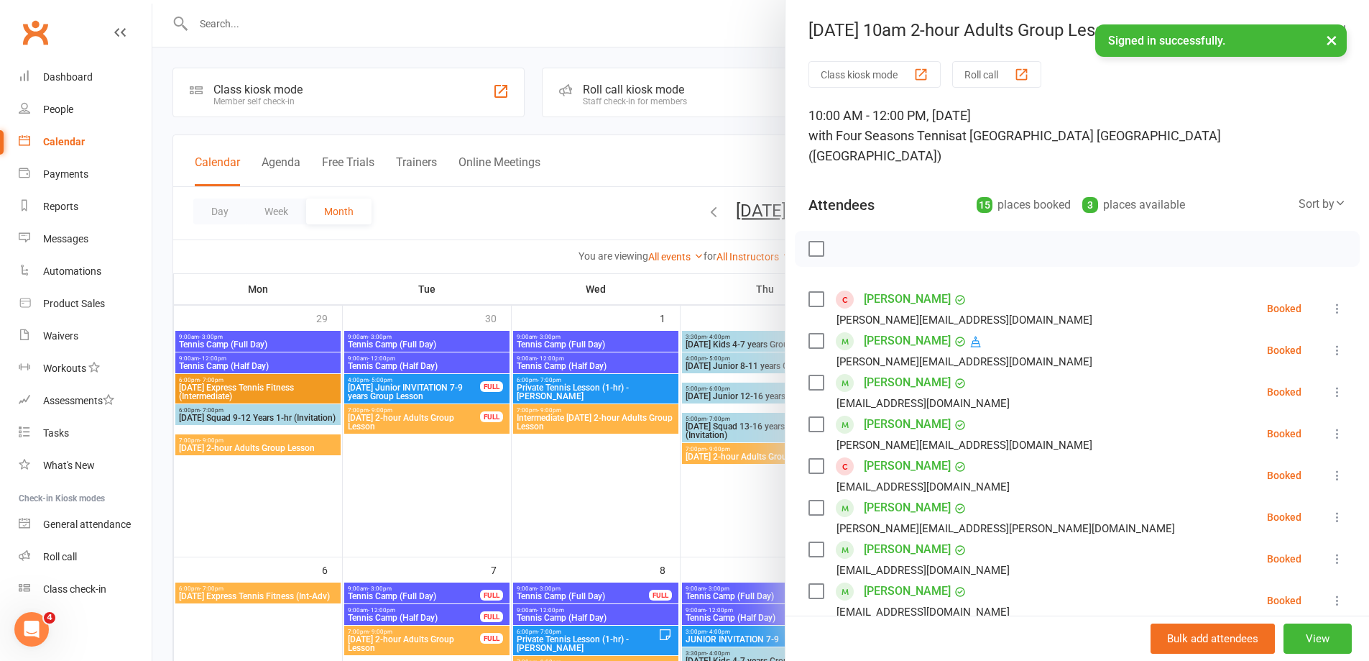
click at [809, 241] on label at bounding box center [816, 248] width 14 height 14
click at [848, 241] on icon "button" at bounding box center [848, 249] width 16 height 16
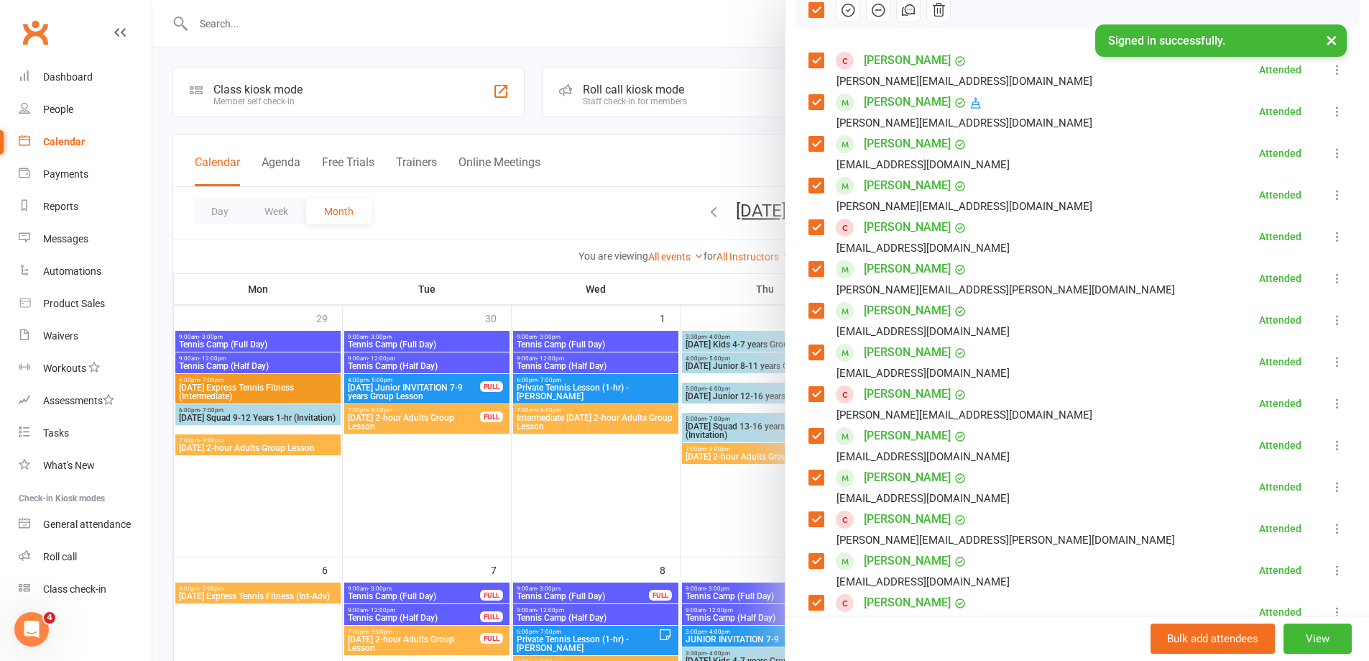
scroll to position [144, 0]
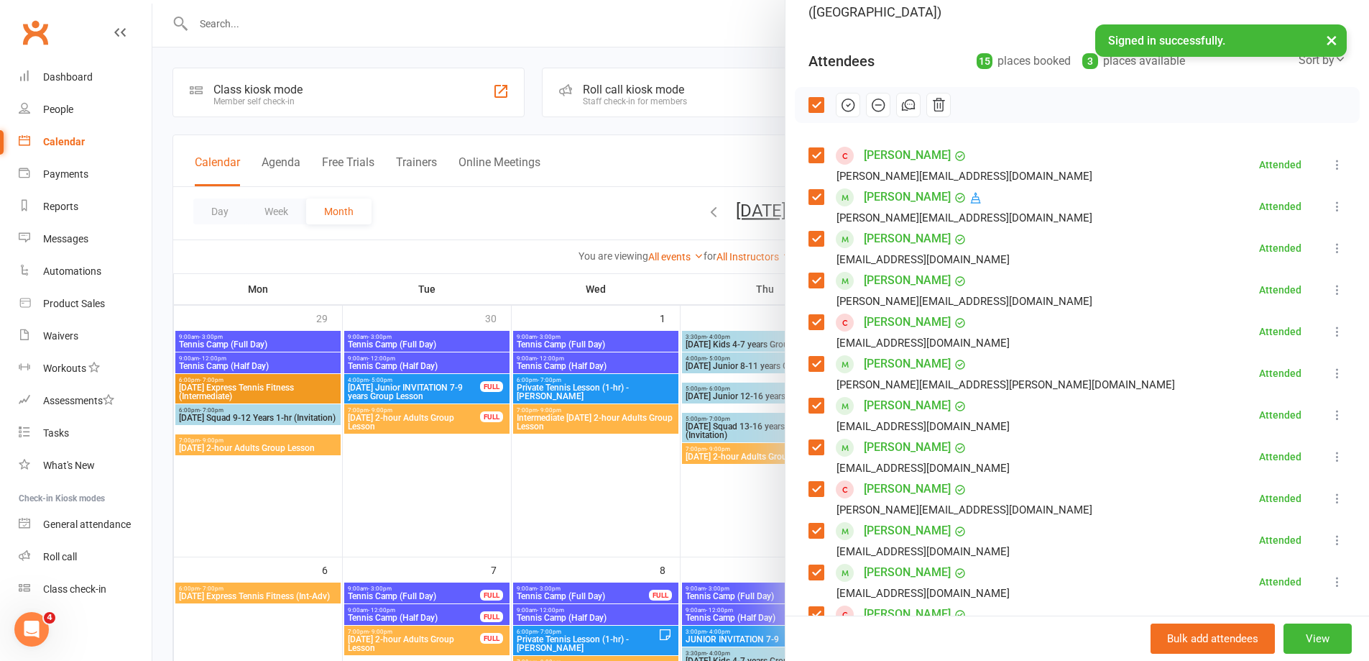
click at [719, 507] on div at bounding box center [760, 330] width 1217 height 661
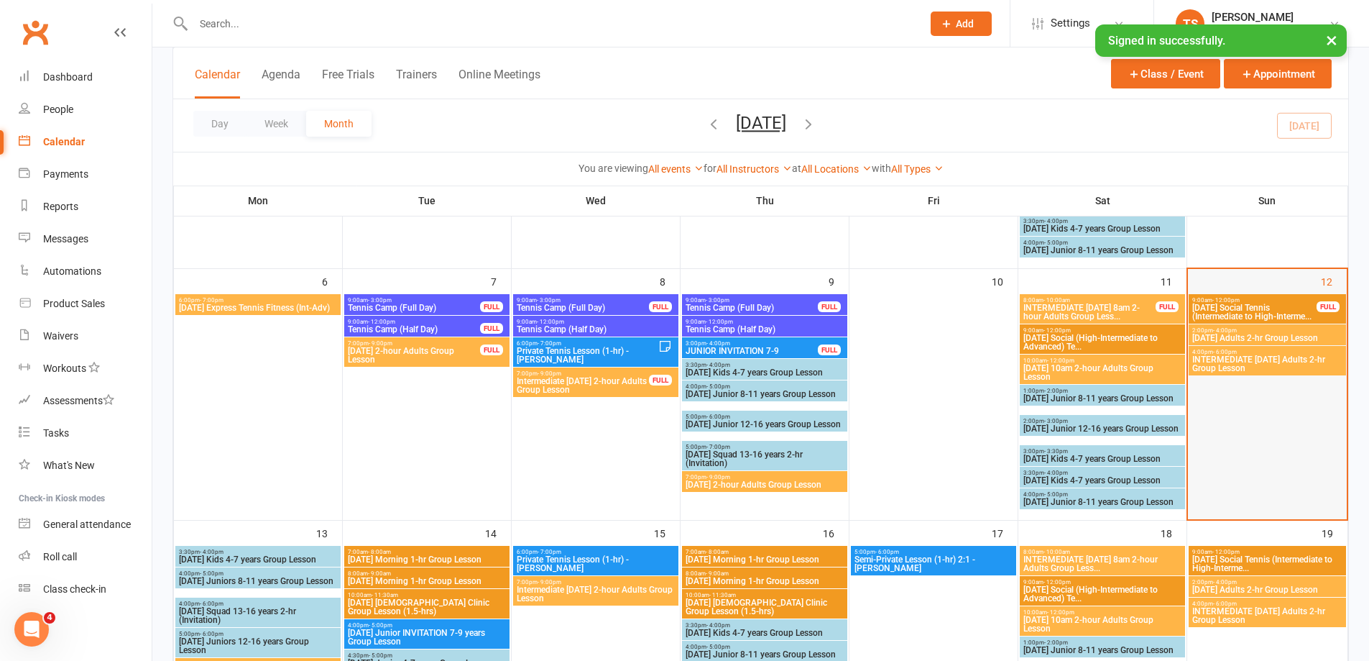
scroll to position [287, 0]
